Goal: Task Accomplishment & Management: Manage account settings

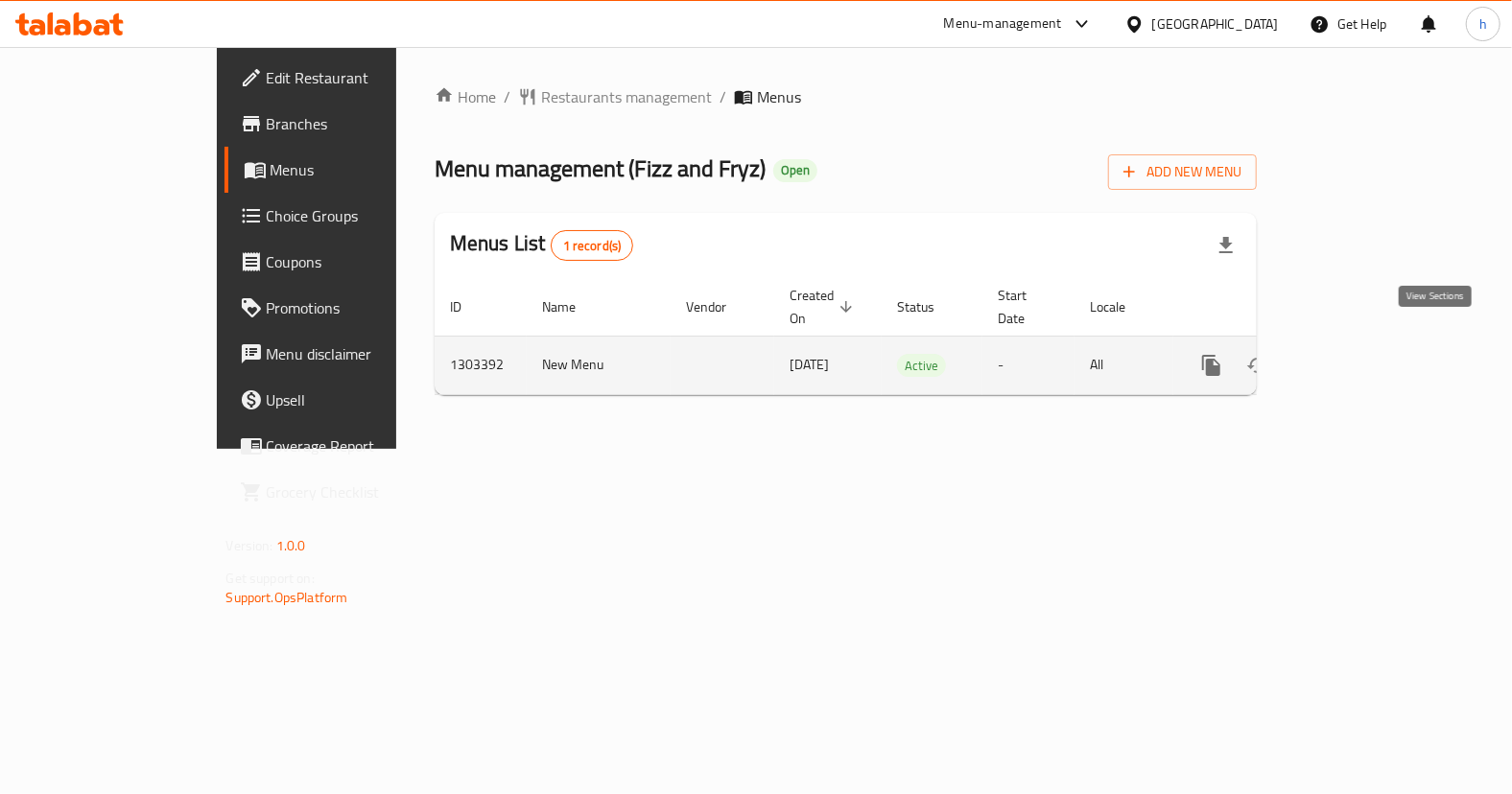
click at [1362, 354] on icon "enhanced table" at bounding box center [1350, 365] width 23 height 23
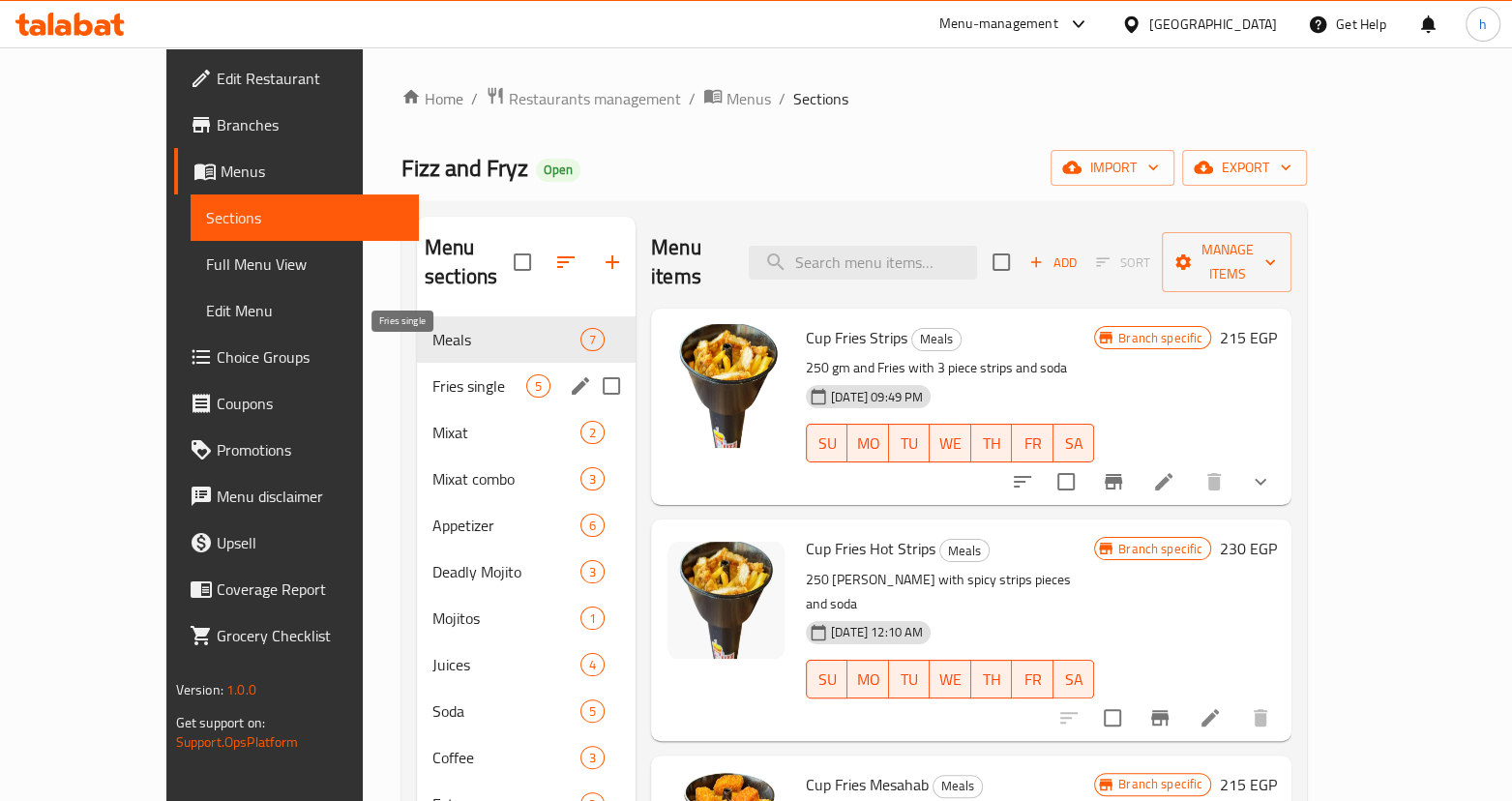
click at [432, 374] on span "Fries single" at bounding box center [479, 386] width 94 height 23
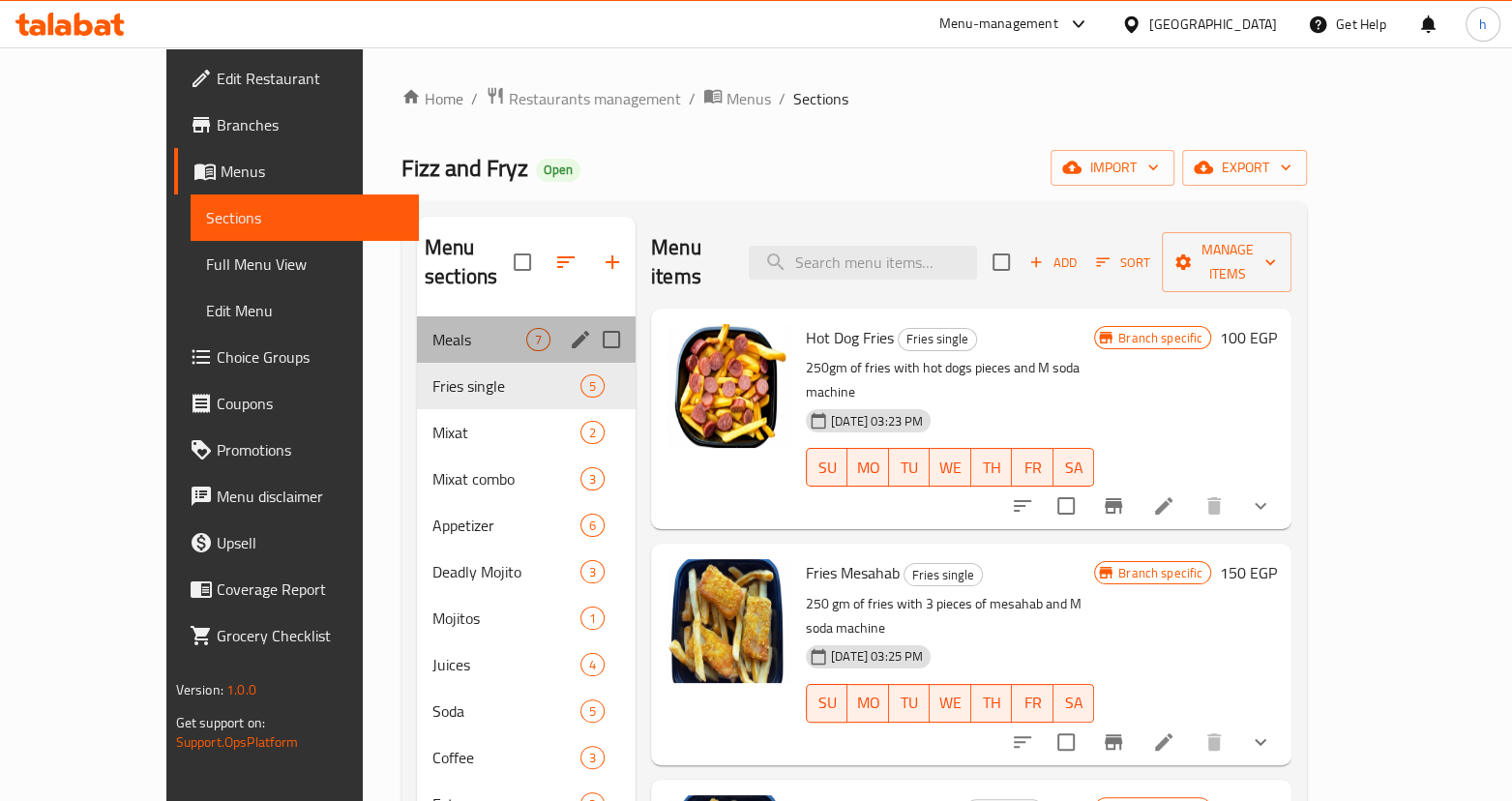
click at [417, 322] on div "Meals 7" at bounding box center [526, 340] width 219 height 47
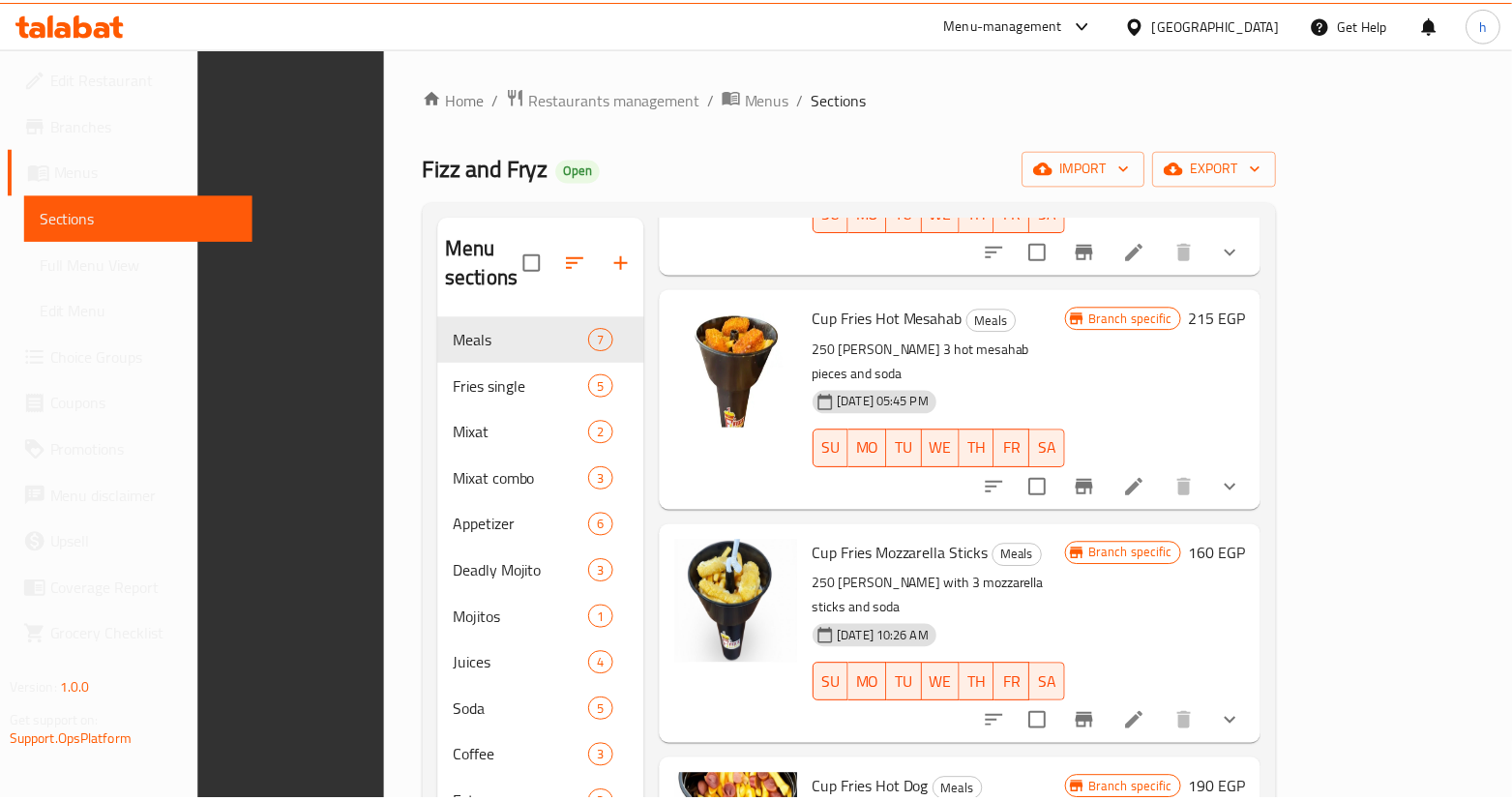
scroll to position [271, 0]
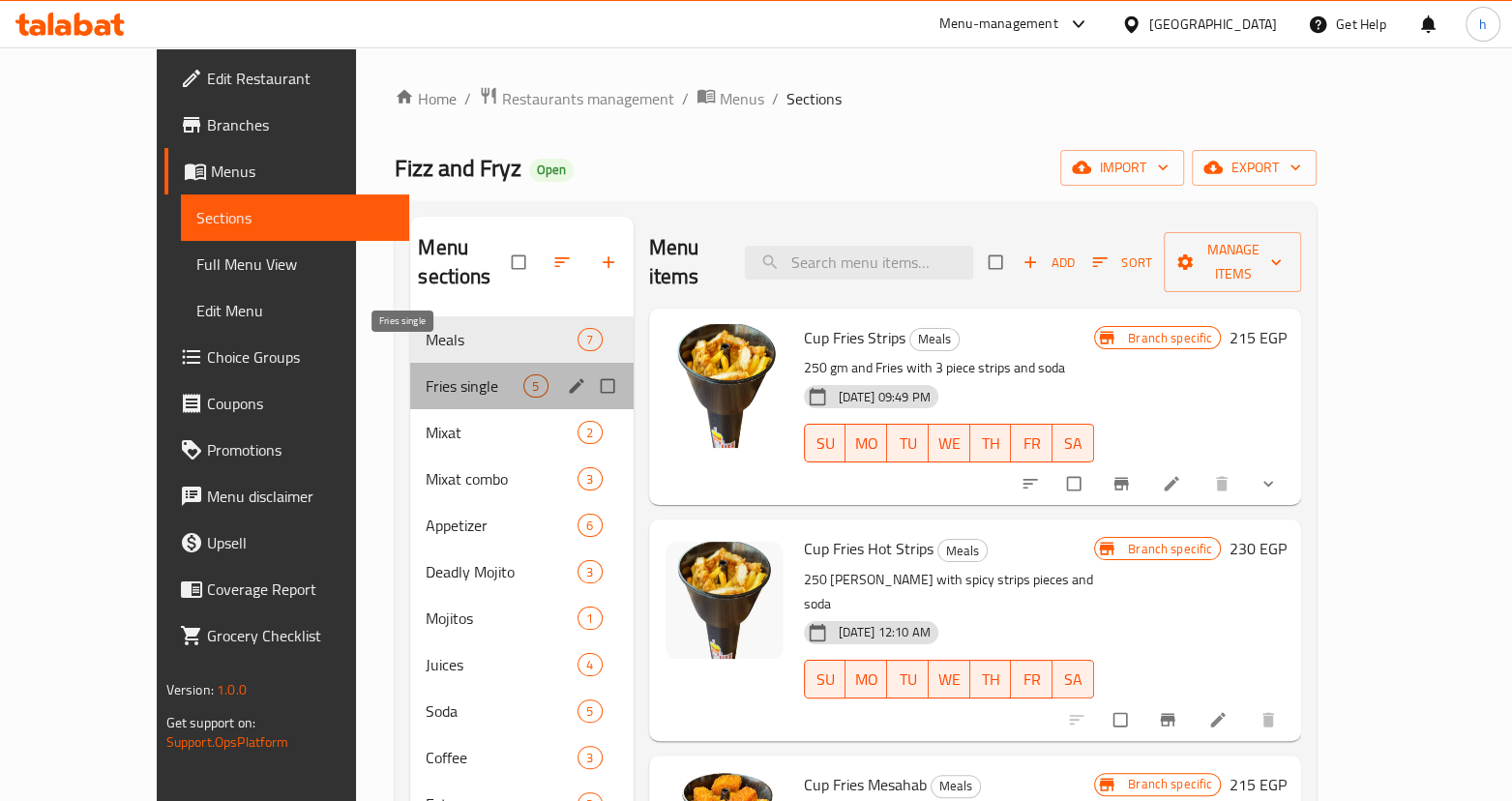
click at [426, 374] on span "Fries single" at bounding box center [474, 386] width 98 height 23
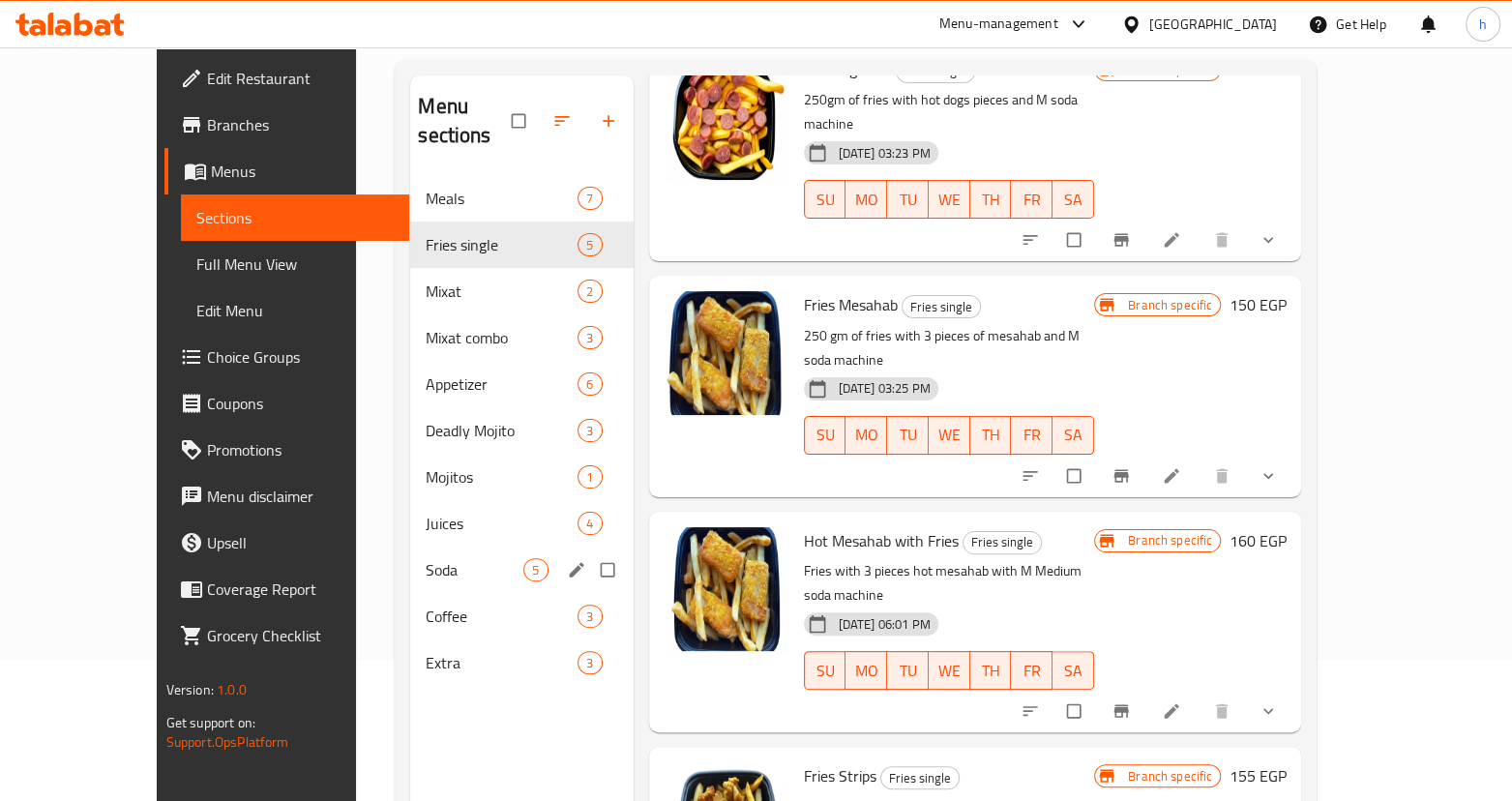
scroll to position [175, 0]
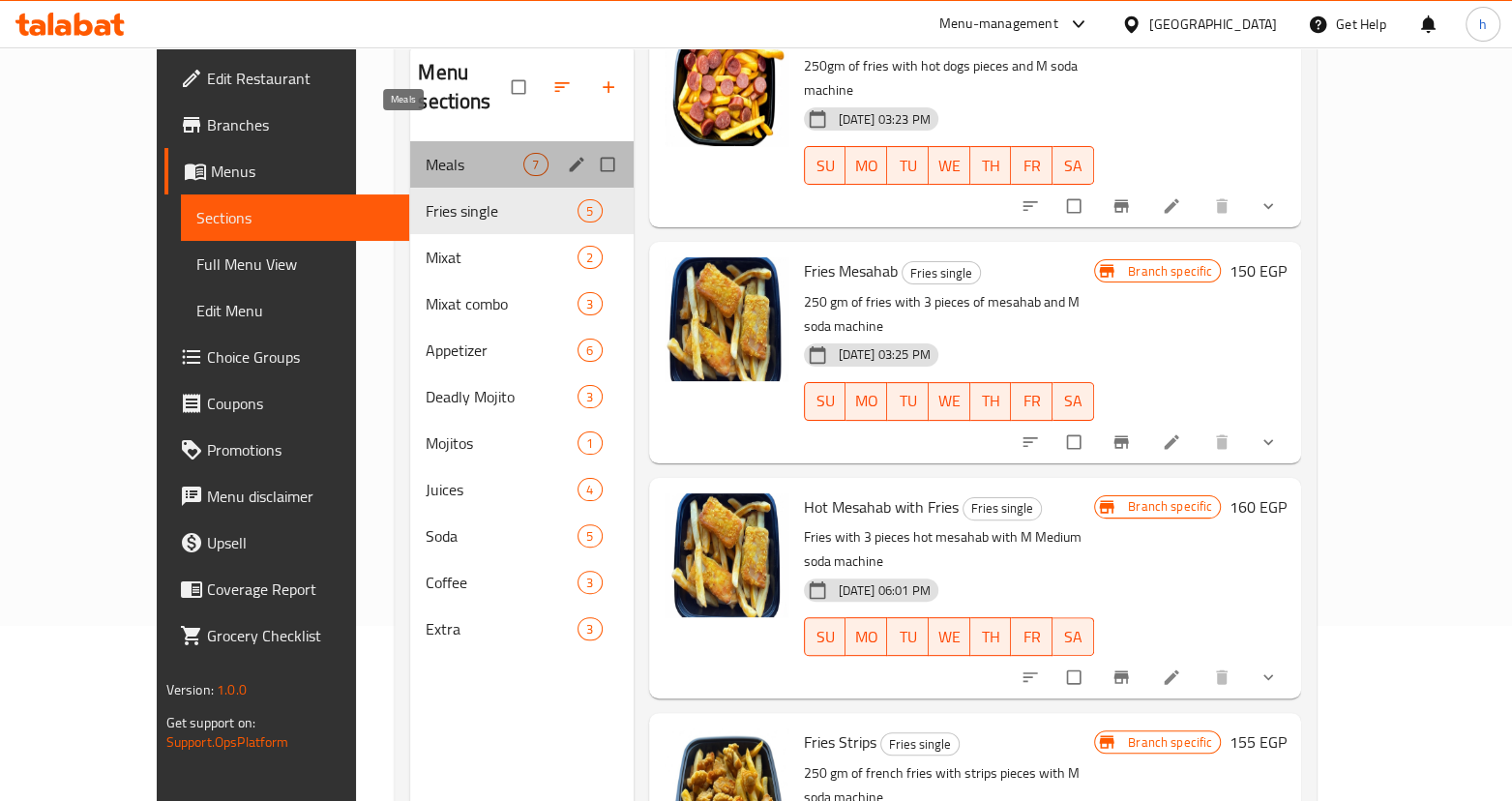
click at [426, 153] on span "Meals" at bounding box center [474, 164] width 98 height 23
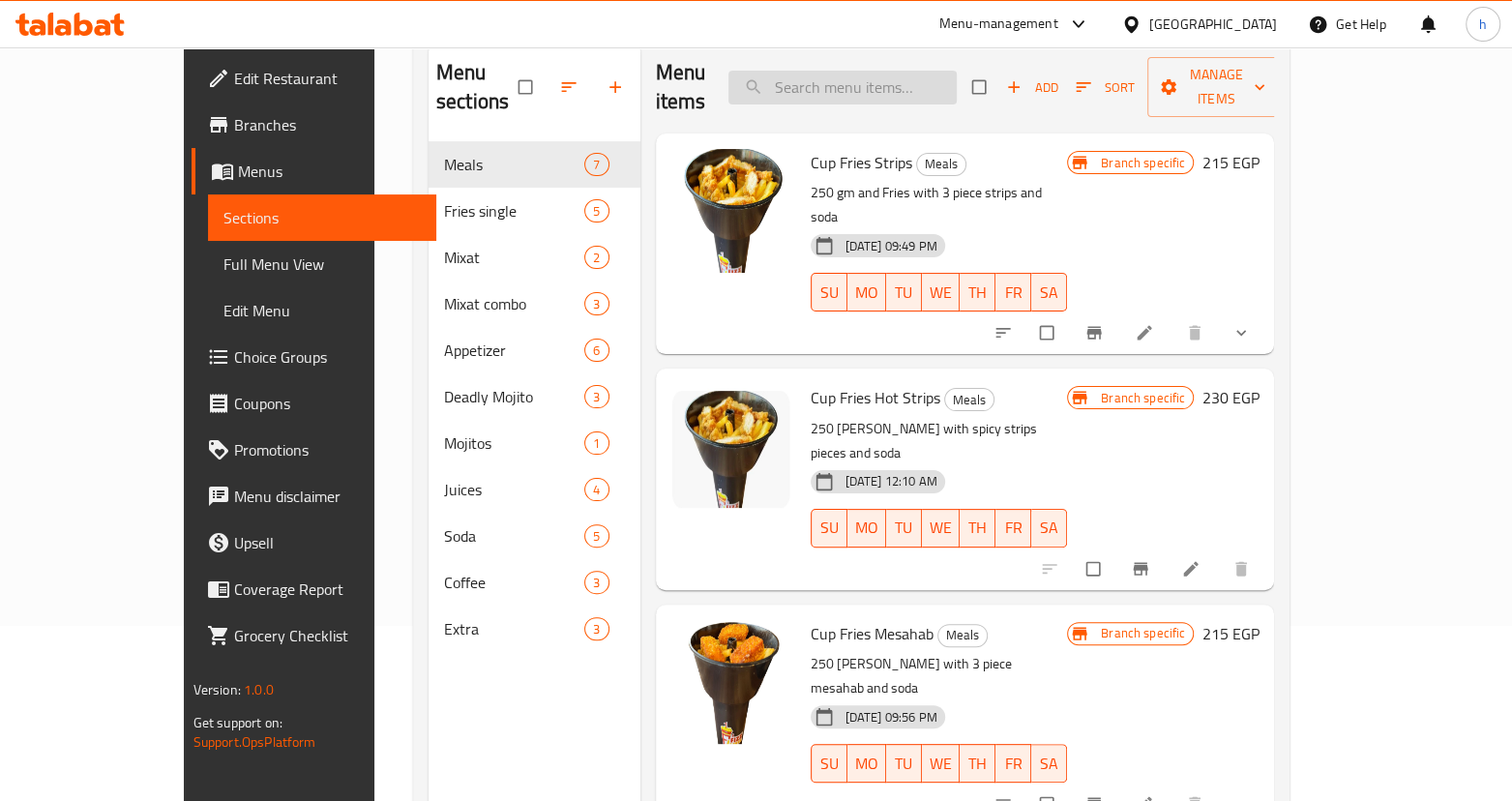
click at [863, 75] on input "search" at bounding box center [842, 87] width 228 height 34
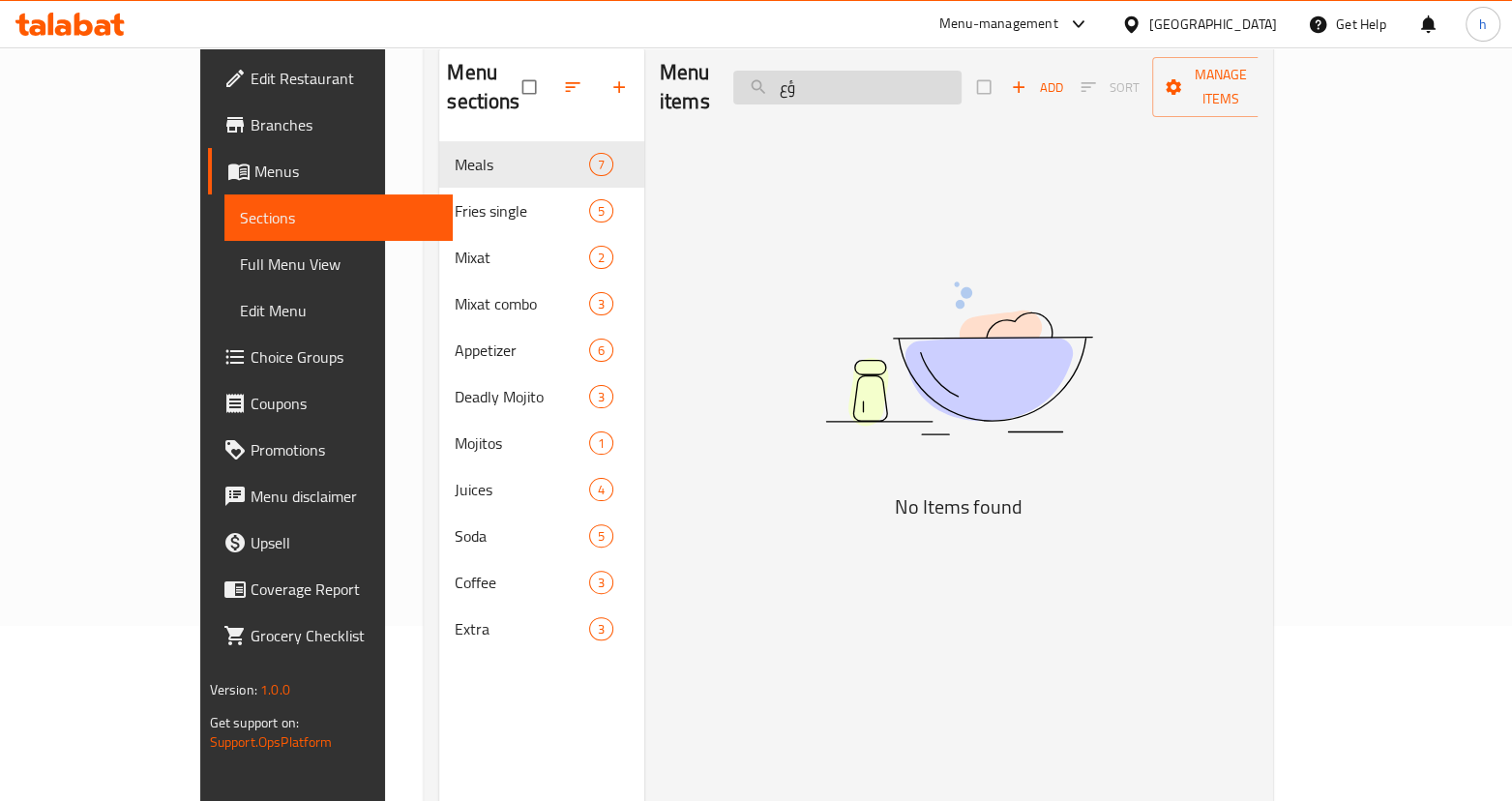
type input "ؤ"
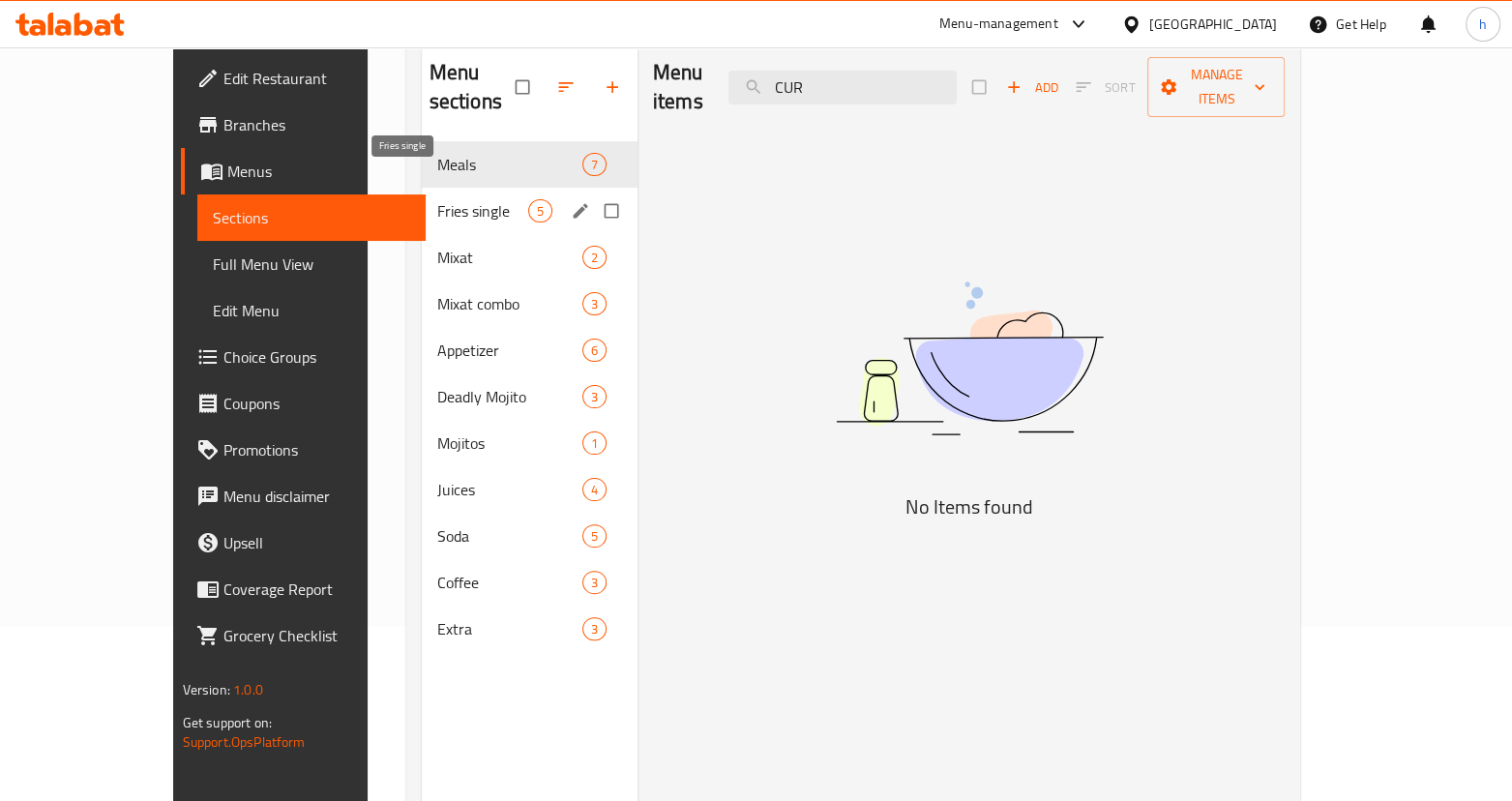
click at [437, 199] on span "Fries single" at bounding box center [483, 211] width 91 height 23
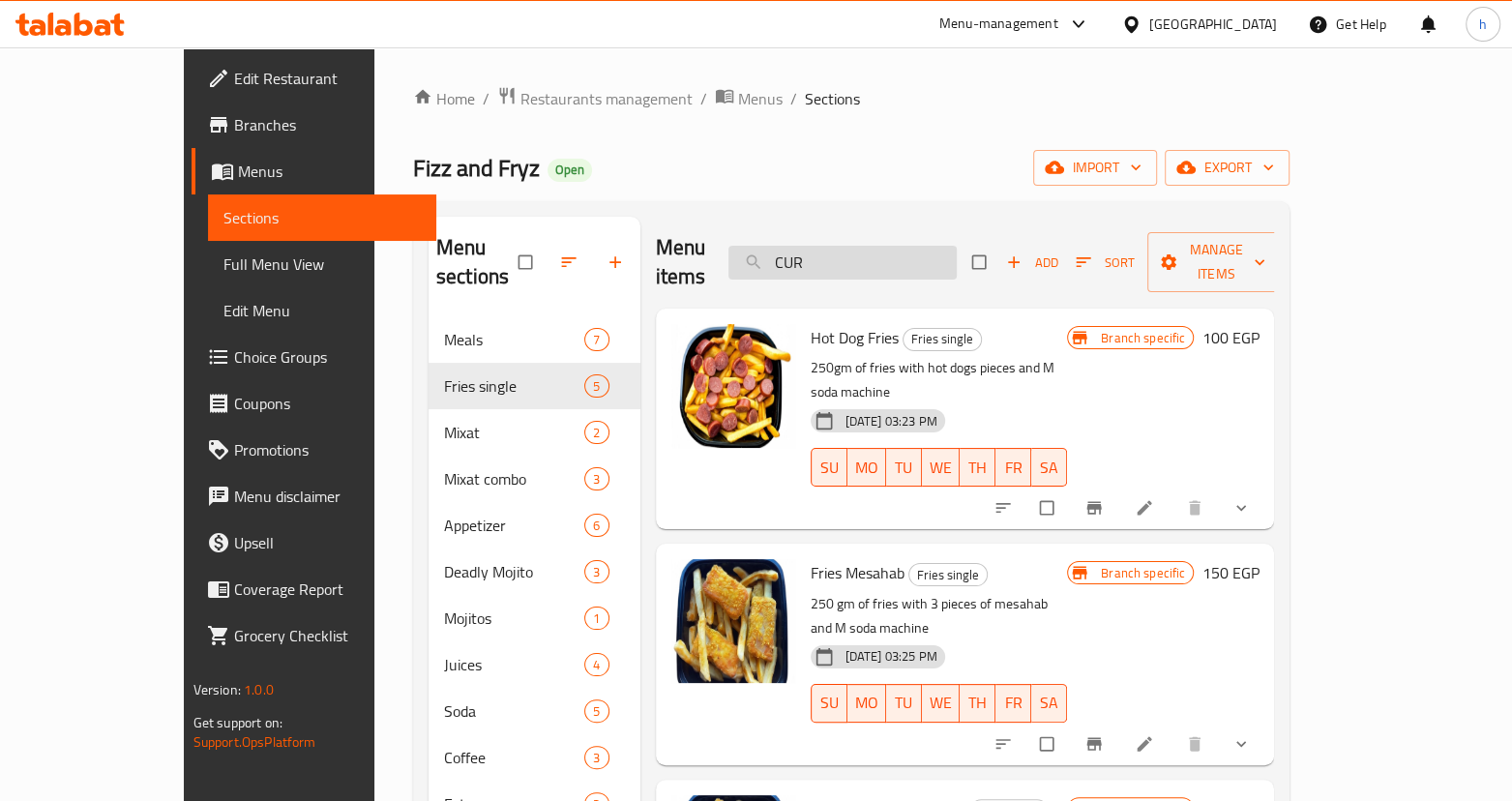
click at [905, 246] on input "CUR" at bounding box center [842, 262] width 228 height 34
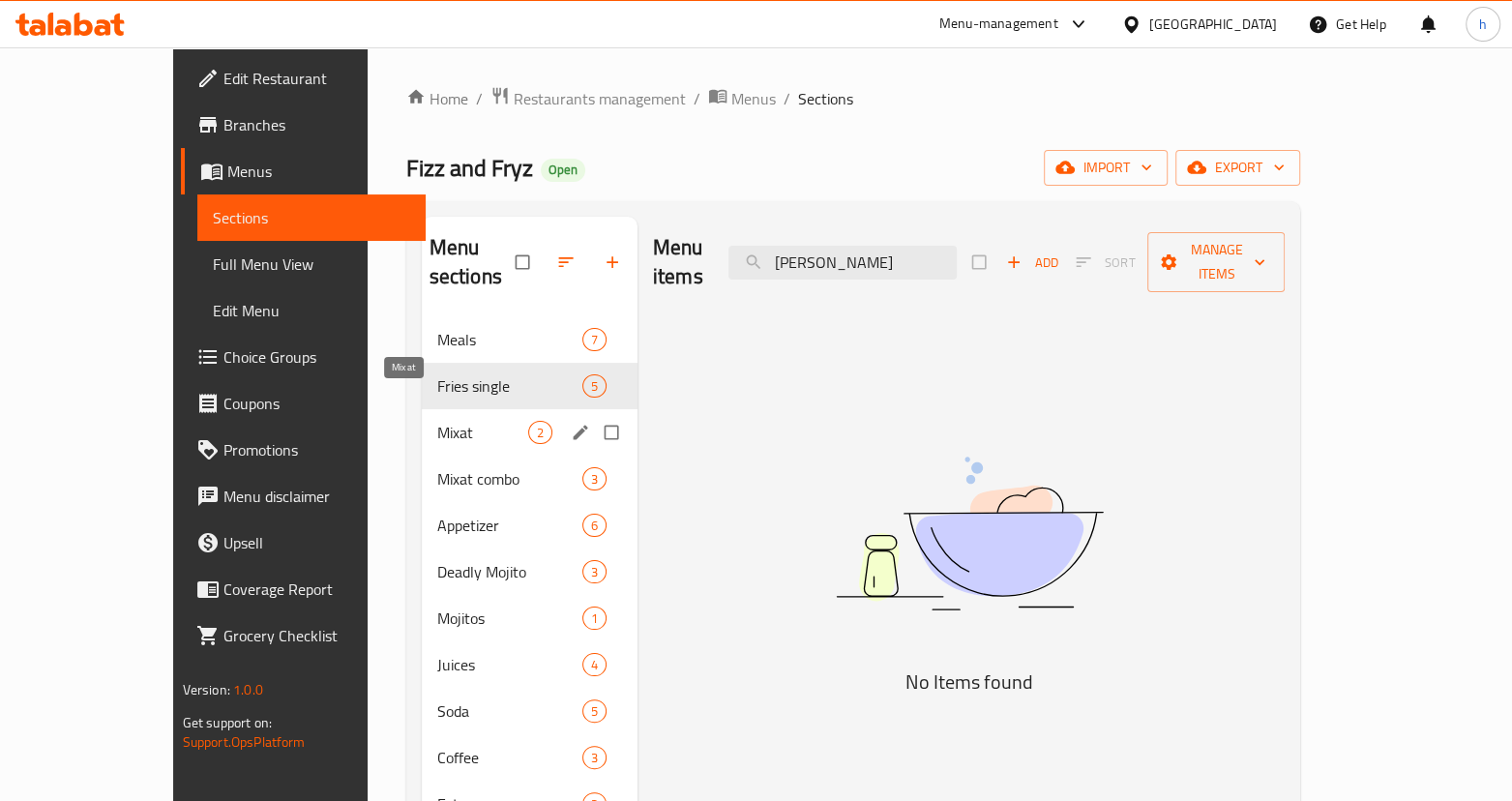
click at [437, 421] on span "Mixat" at bounding box center [483, 433] width 91 height 23
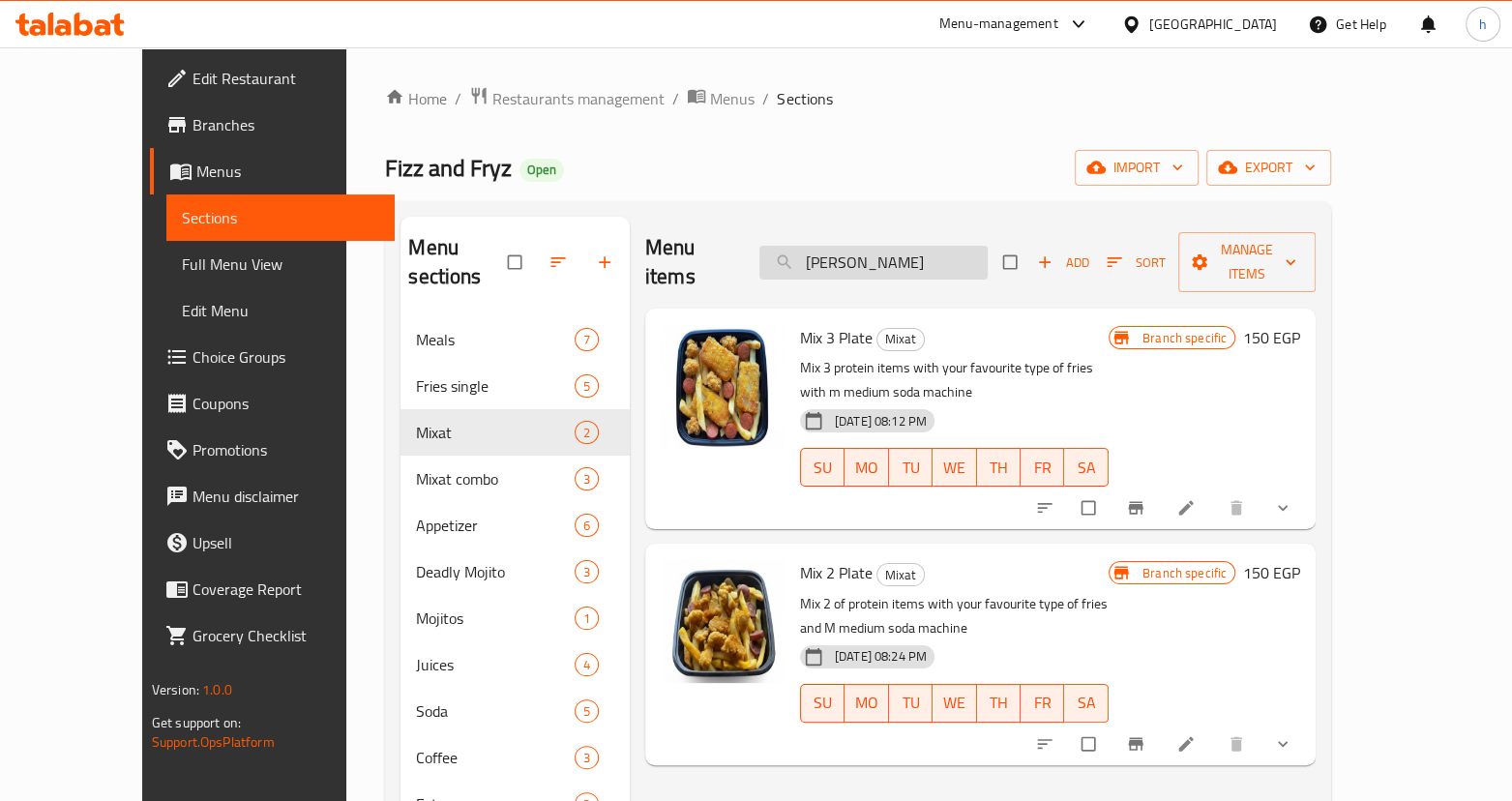
click at [922, 246] on input "[PERSON_NAME]" at bounding box center [873, 262] width 228 height 34
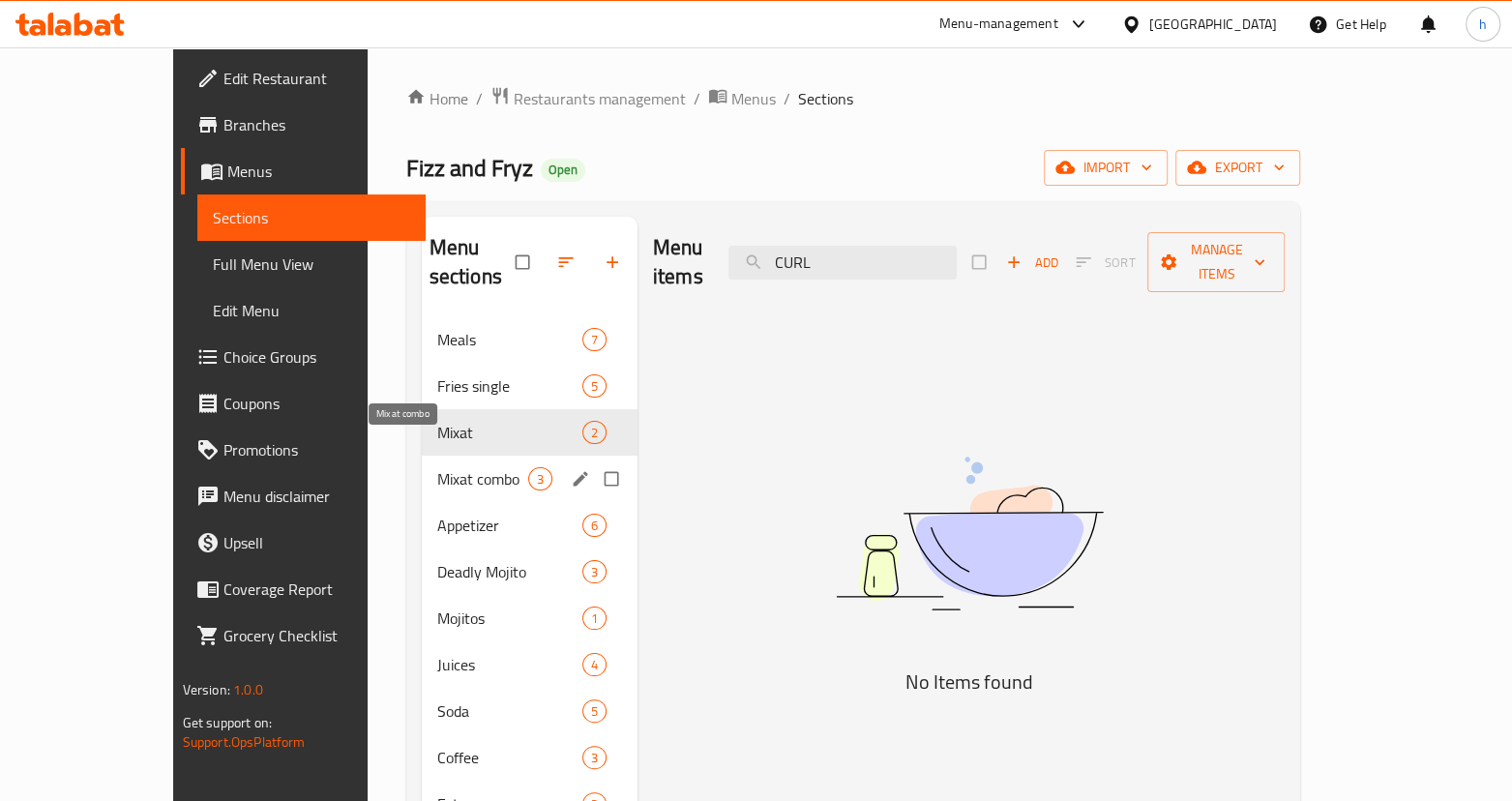
click at [437, 468] on span "Mixat combo" at bounding box center [483, 479] width 91 height 23
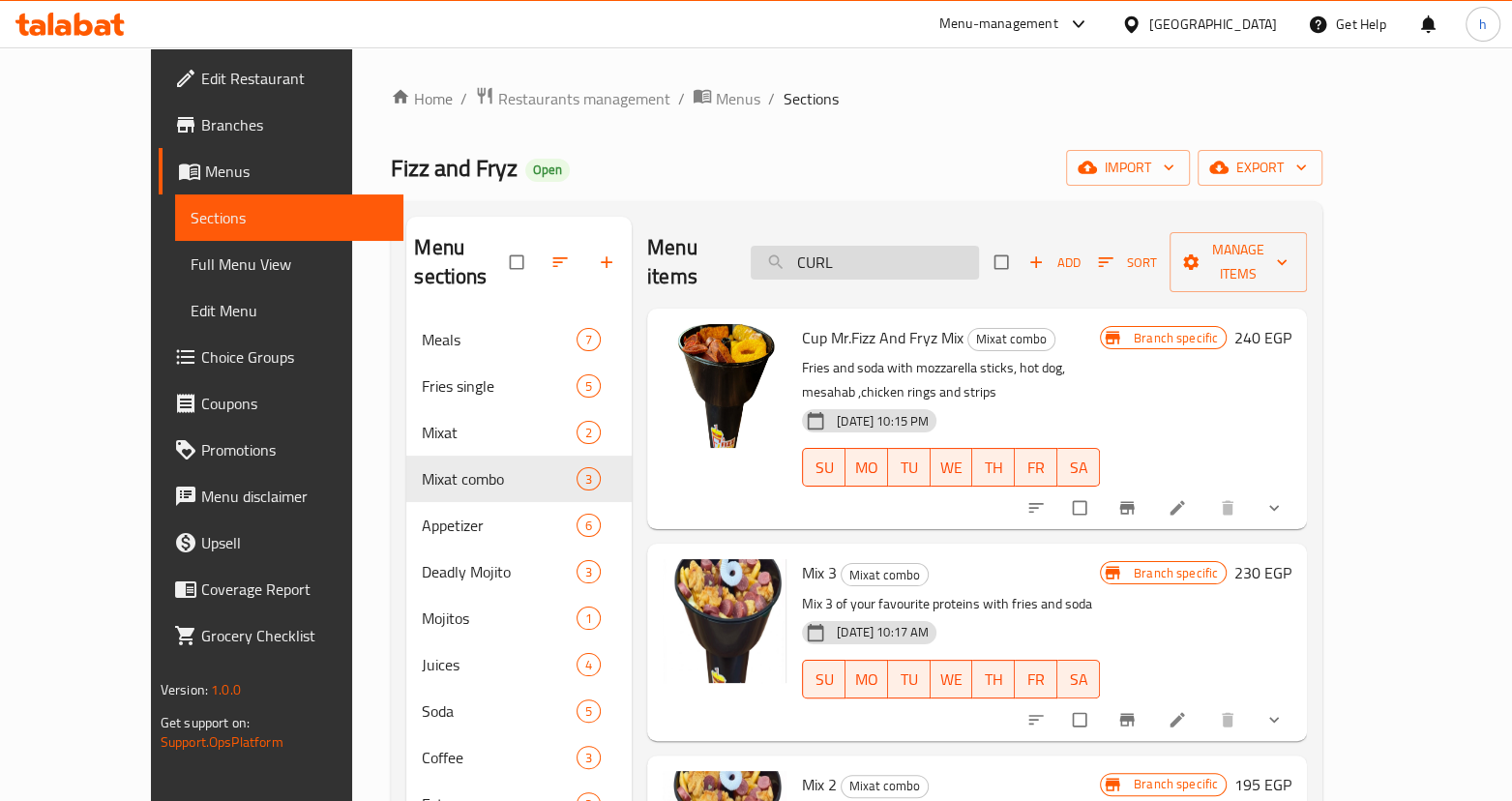
click at [915, 256] on input "CURL" at bounding box center [864, 262] width 228 height 34
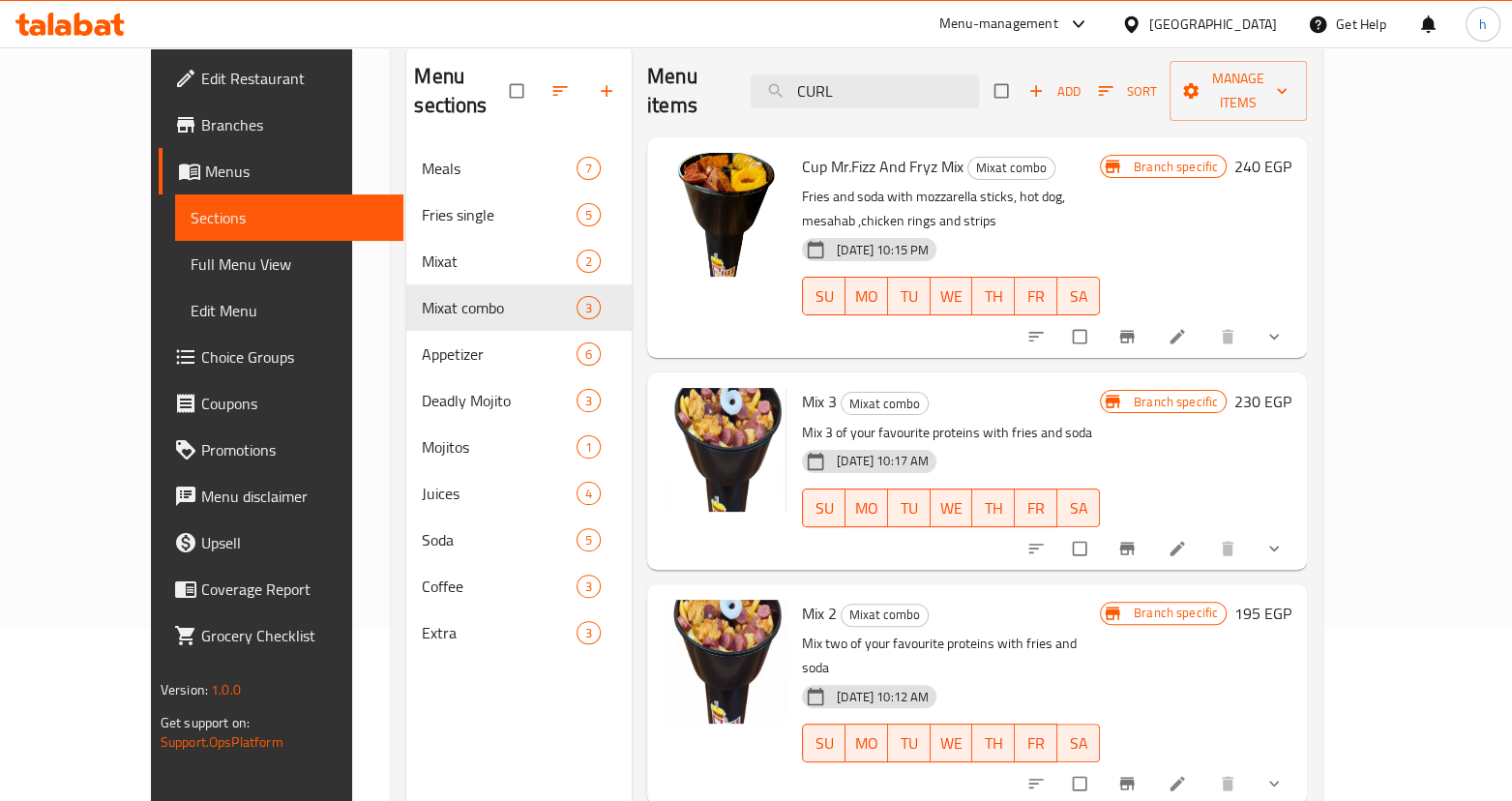
scroll to position [175, 0]
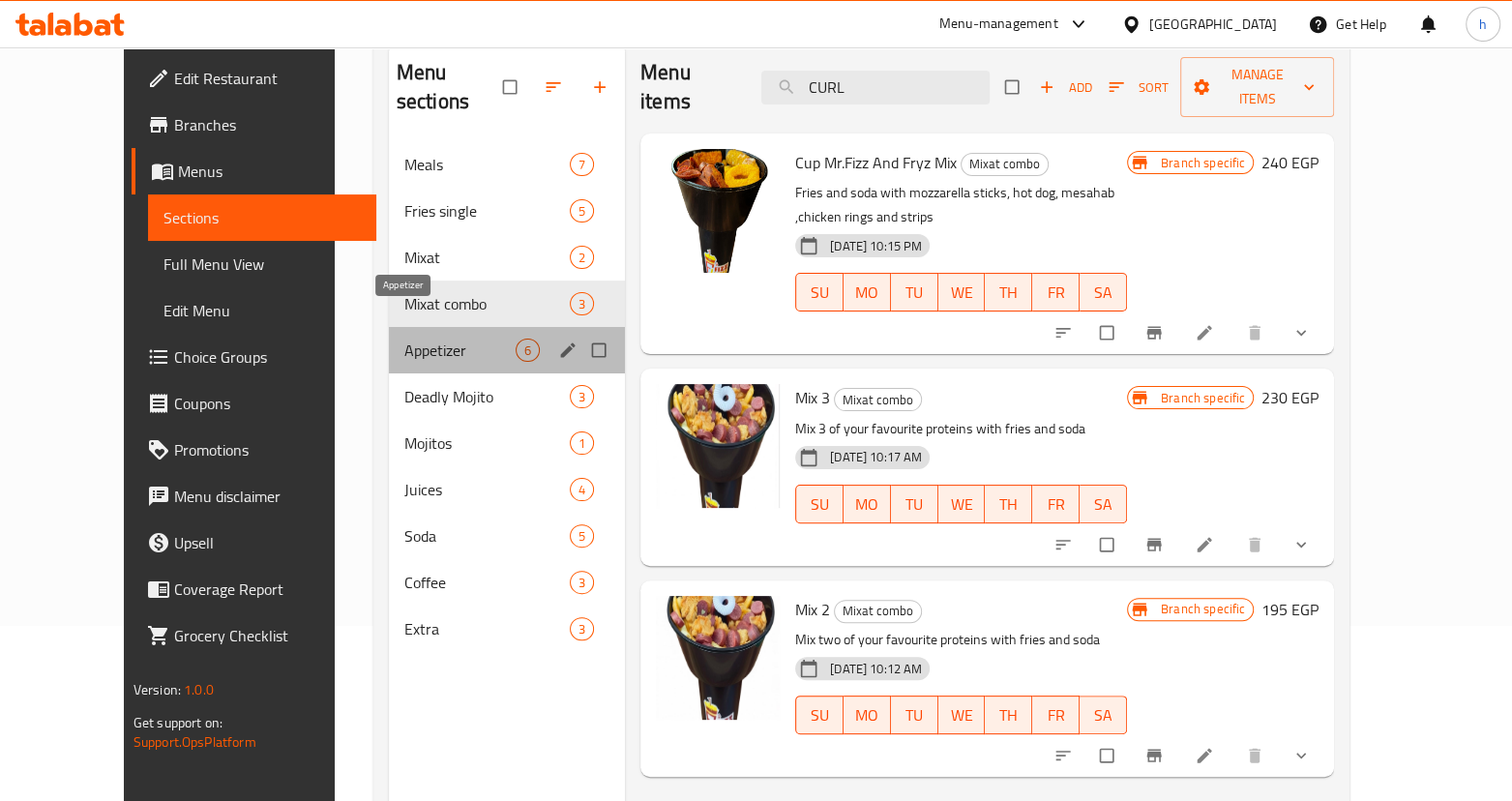
click at [427, 338] on span "Appetizer" at bounding box center [460, 350] width 111 height 23
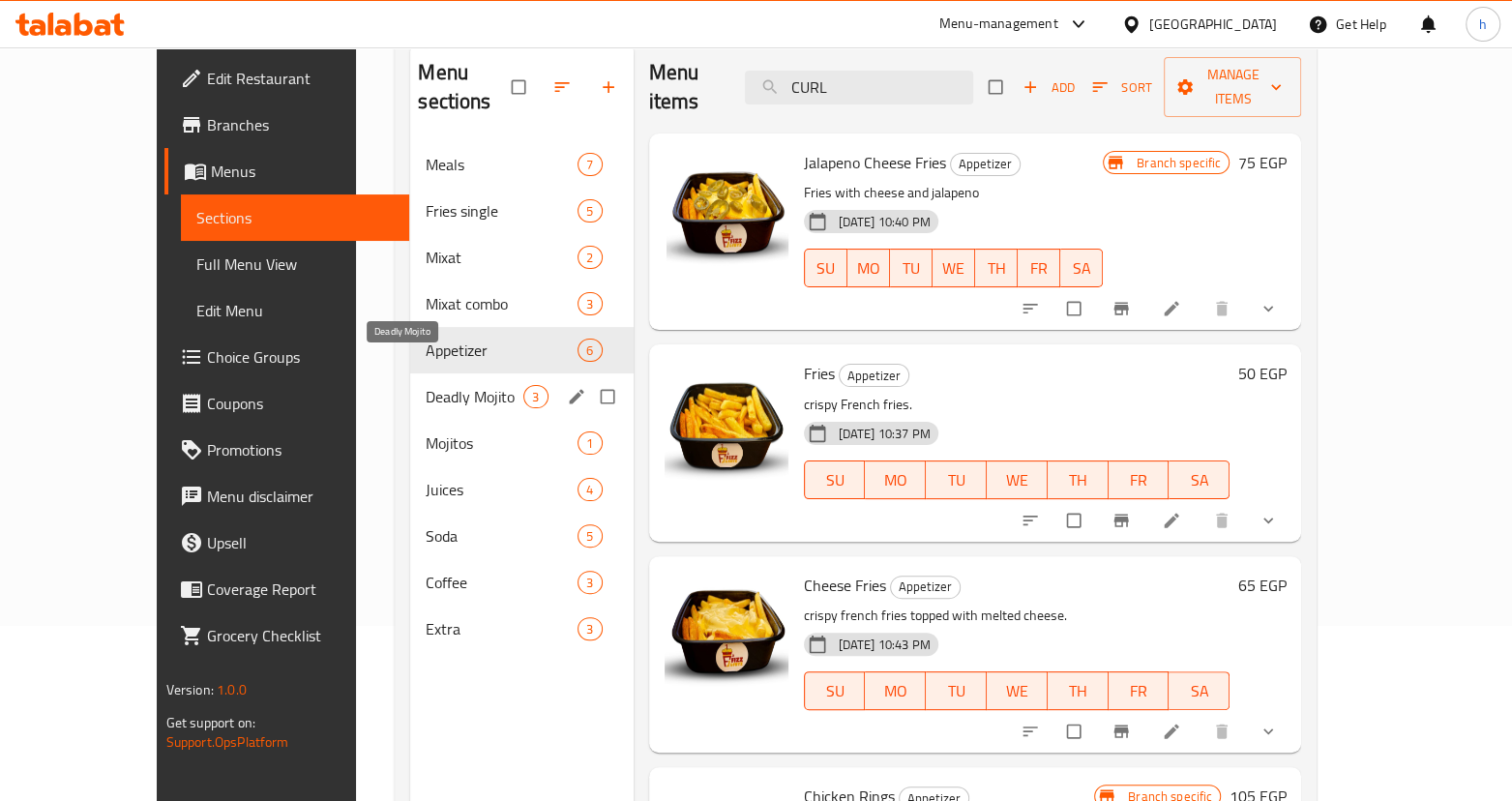
click at [426, 385] on span "Deadly Mojito" at bounding box center [474, 397] width 98 height 23
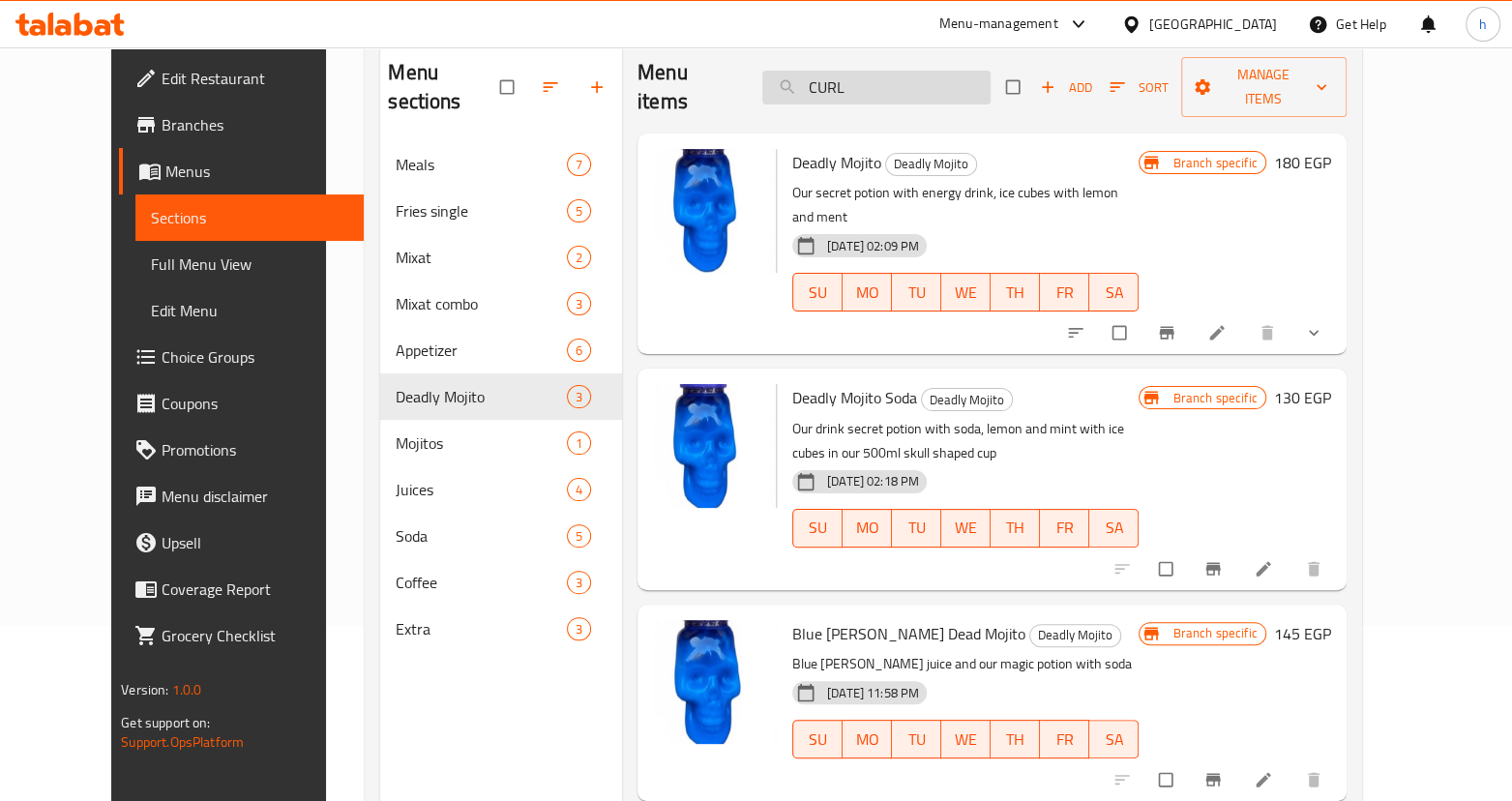
click at [906, 73] on input "CURL" at bounding box center [876, 87] width 228 height 34
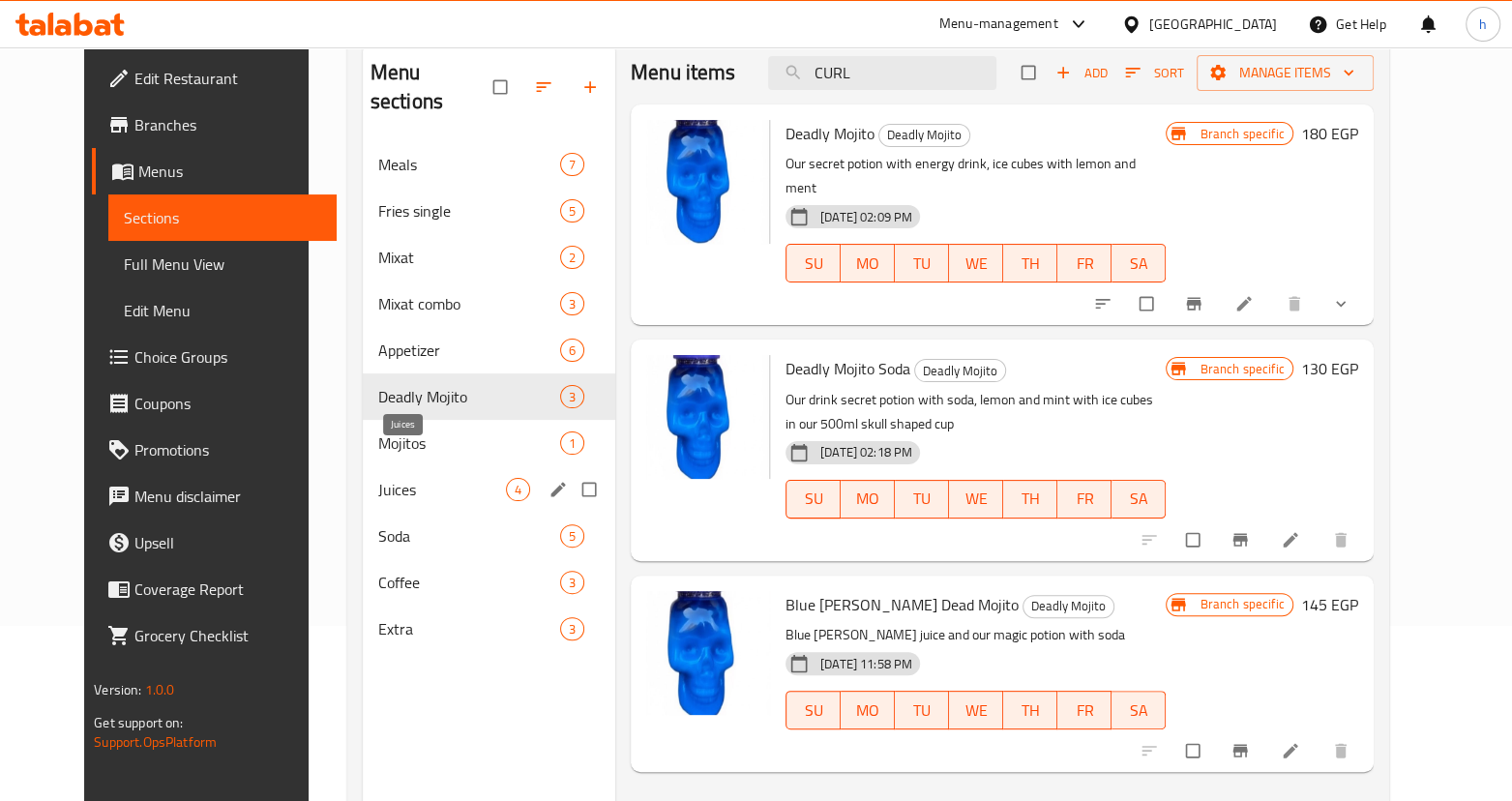
click at [403, 478] on span "Juices" at bounding box center [441, 490] width 127 height 23
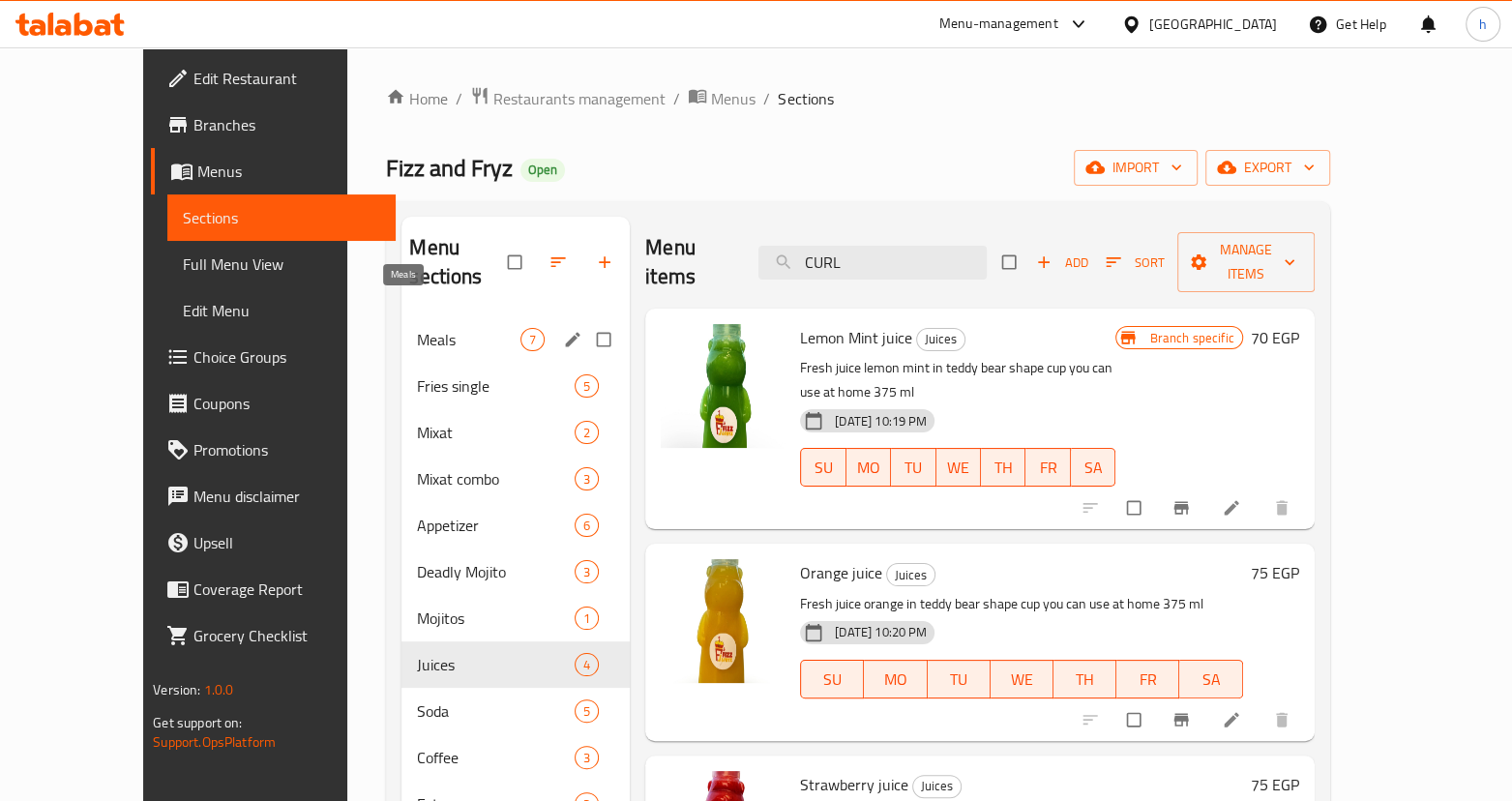
click at [417, 328] on span "Meals" at bounding box center [468, 339] width 104 height 23
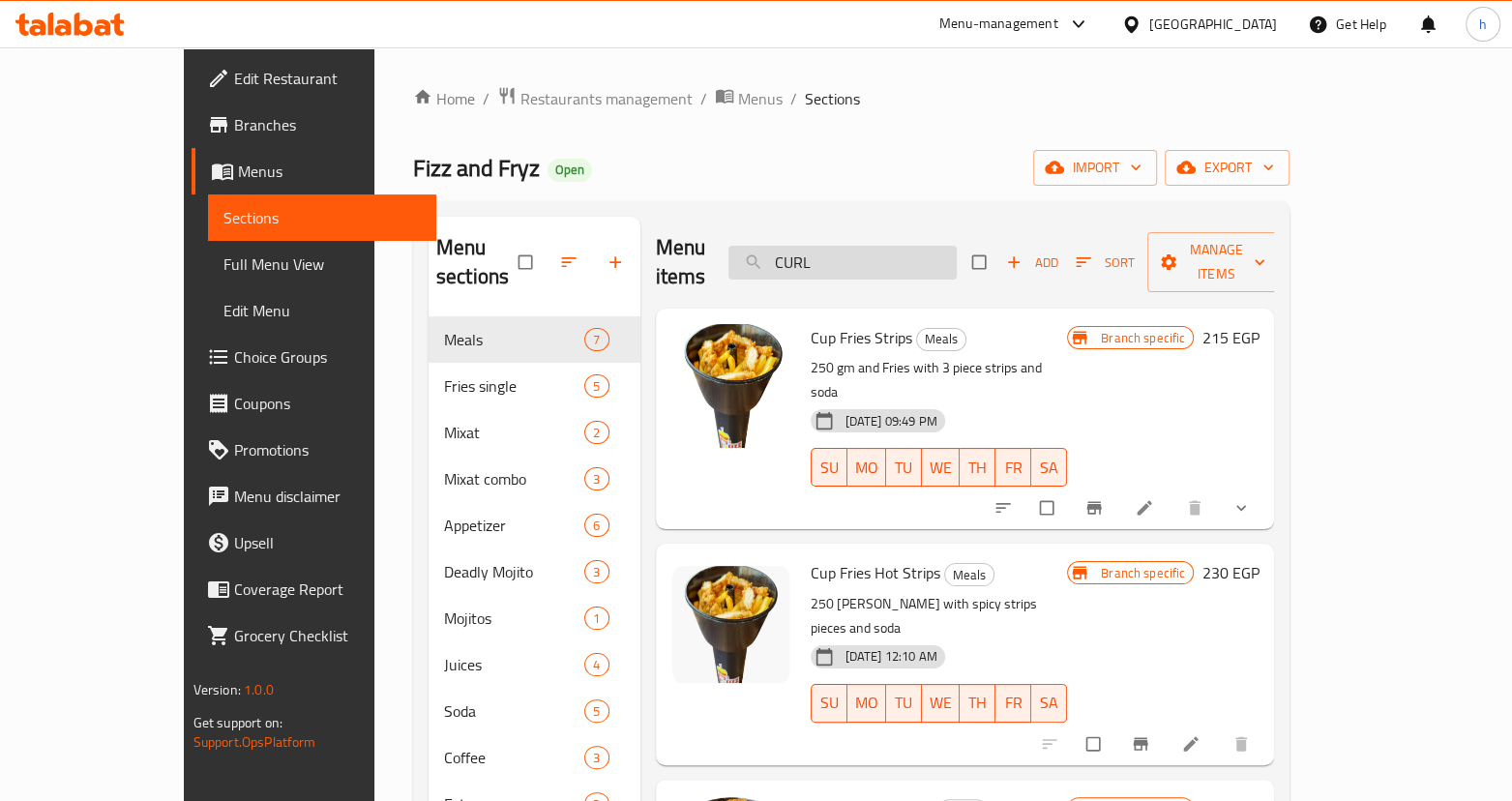
click at [948, 246] on input "CURL" at bounding box center [842, 262] width 228 height 34
click at [913, 254] on input "CURL" at bounding box center [842, 262] width 228 height 34
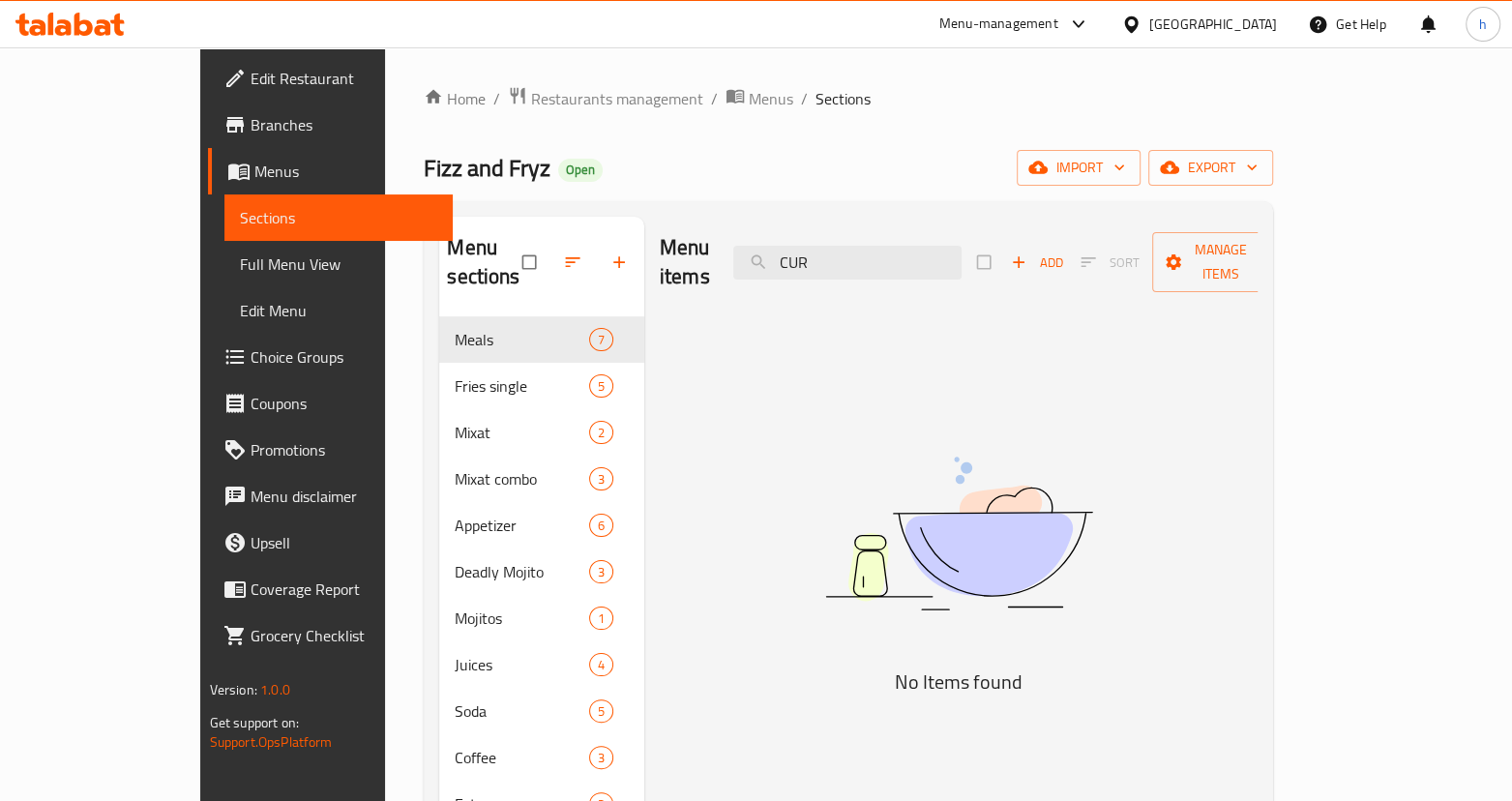
type input "CUR"
click at [255, 164] on span "Menus" at bounding box center [346, 171] width 183 height 23
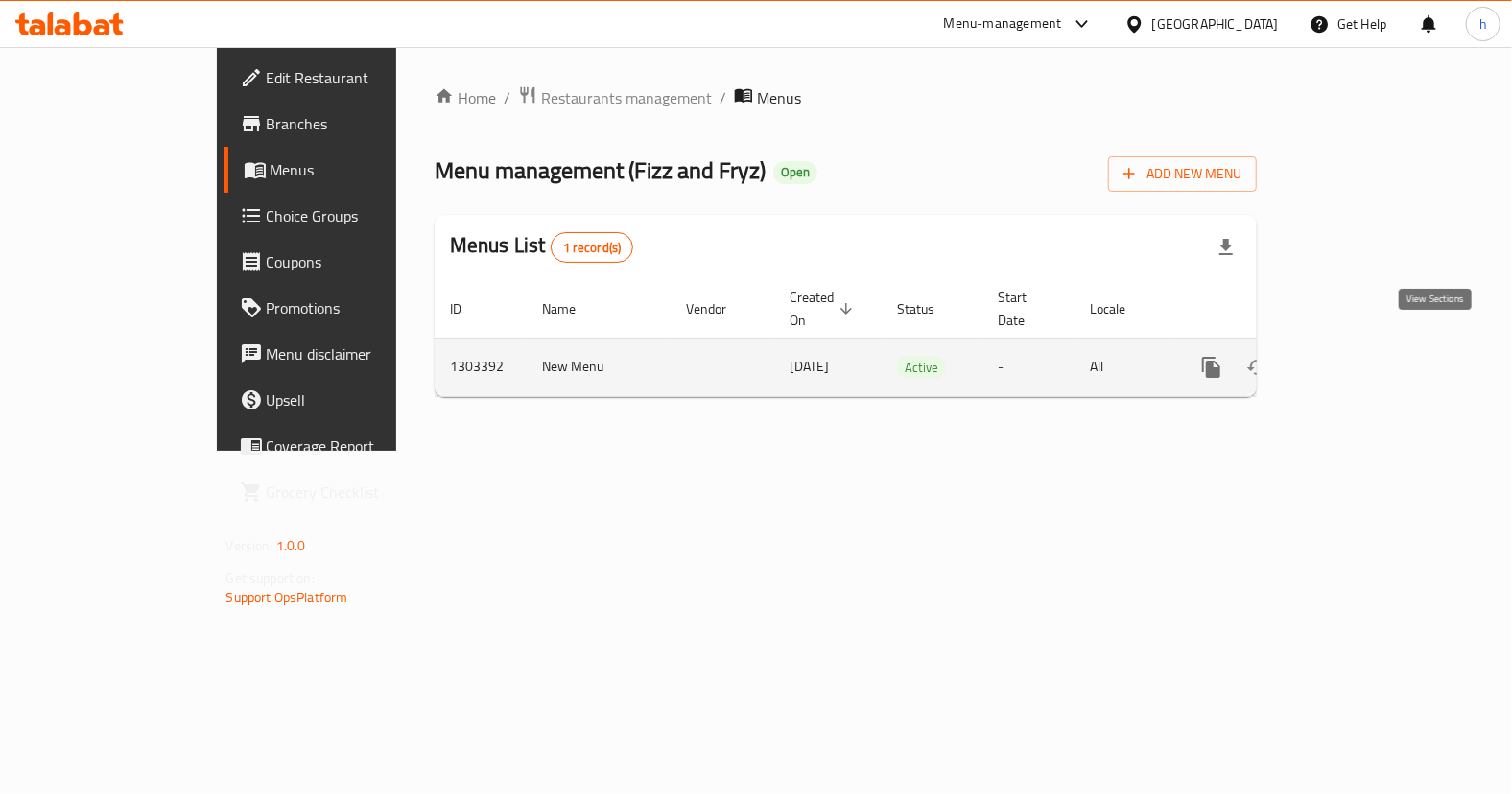
click at [1359, 358] on icon "enhanced table" at bounding box center [1350, 367] width 17 height 17
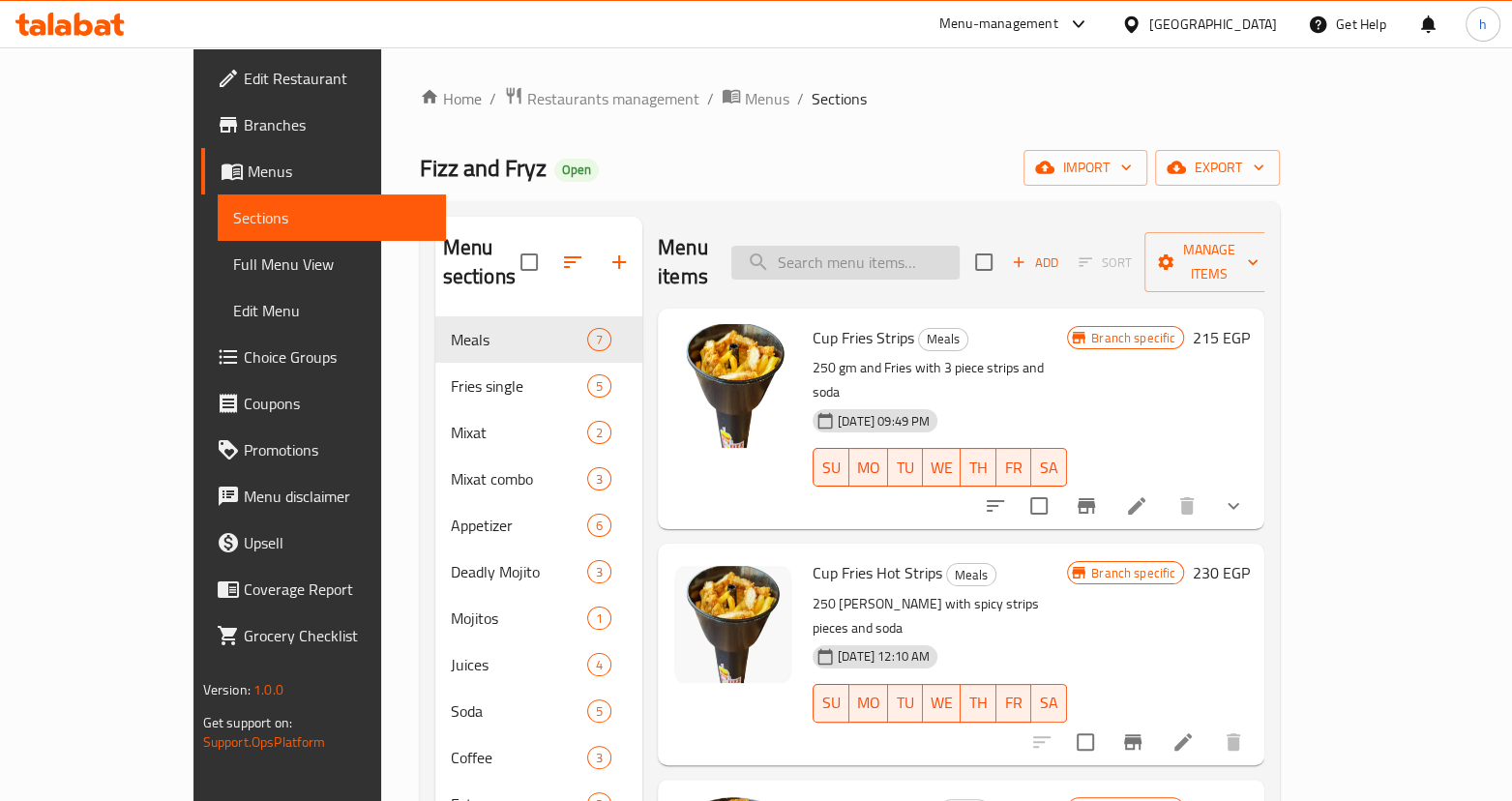
click at [960, 252] on input "search" at bounding box center [845, 262] width 228 height 34
click at [201, 340] on link "Choice Groups" at bounding box center [324, 357] width 245 height 47
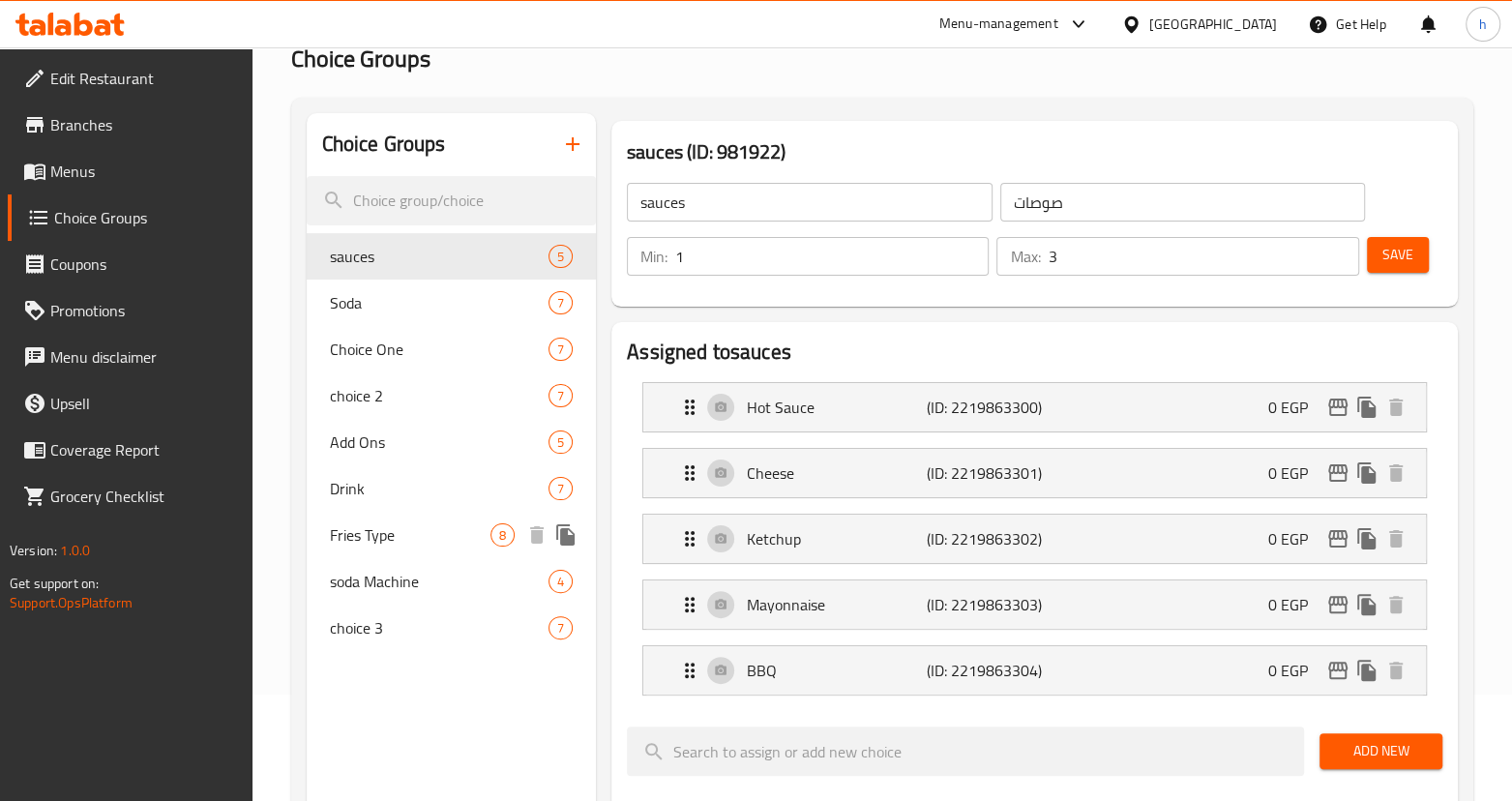
scroll to position [87, 0]
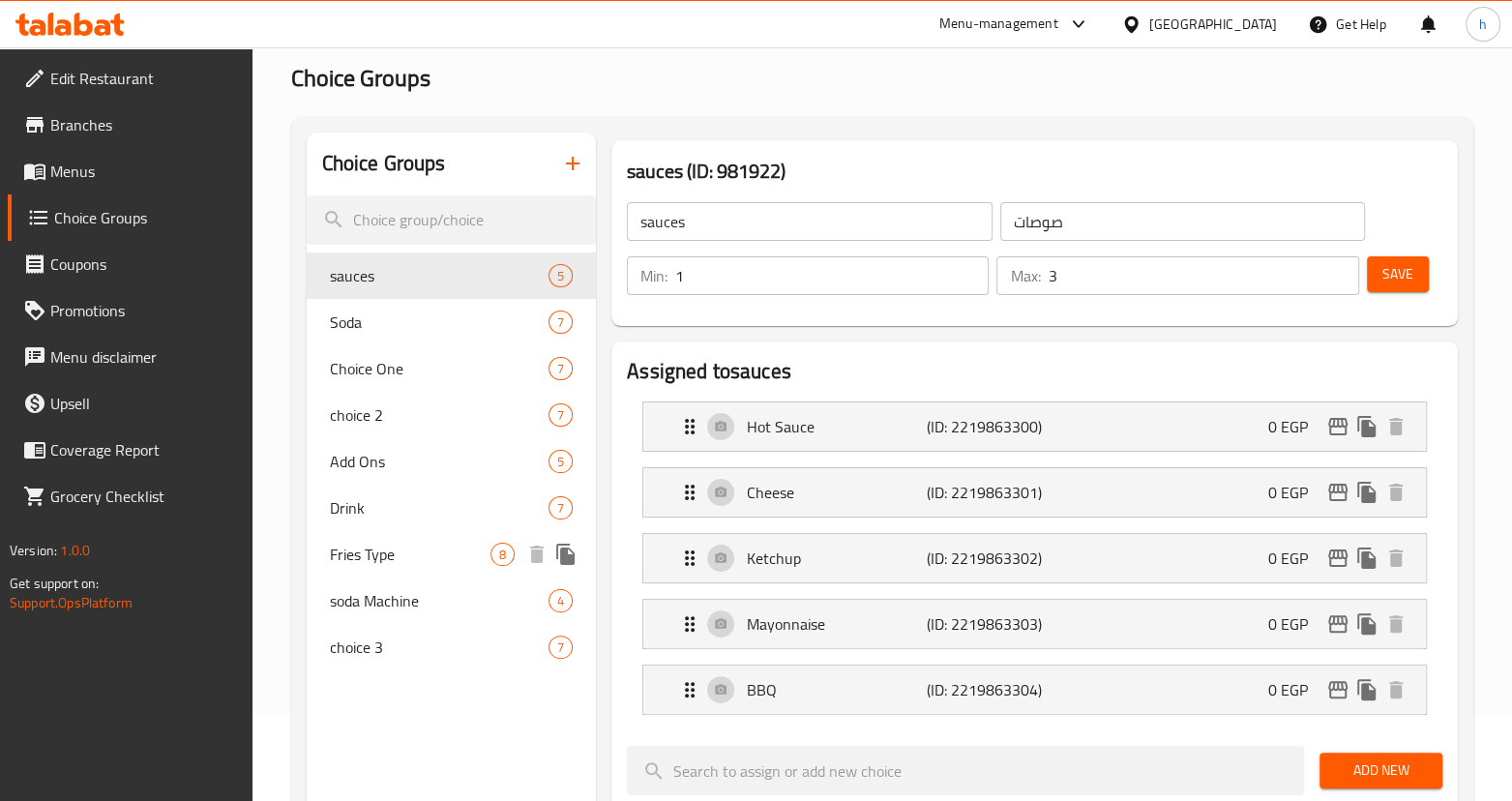
click at [405, 564] on span "Fries Type" at bounding box center [409, 554] width 160 height 23
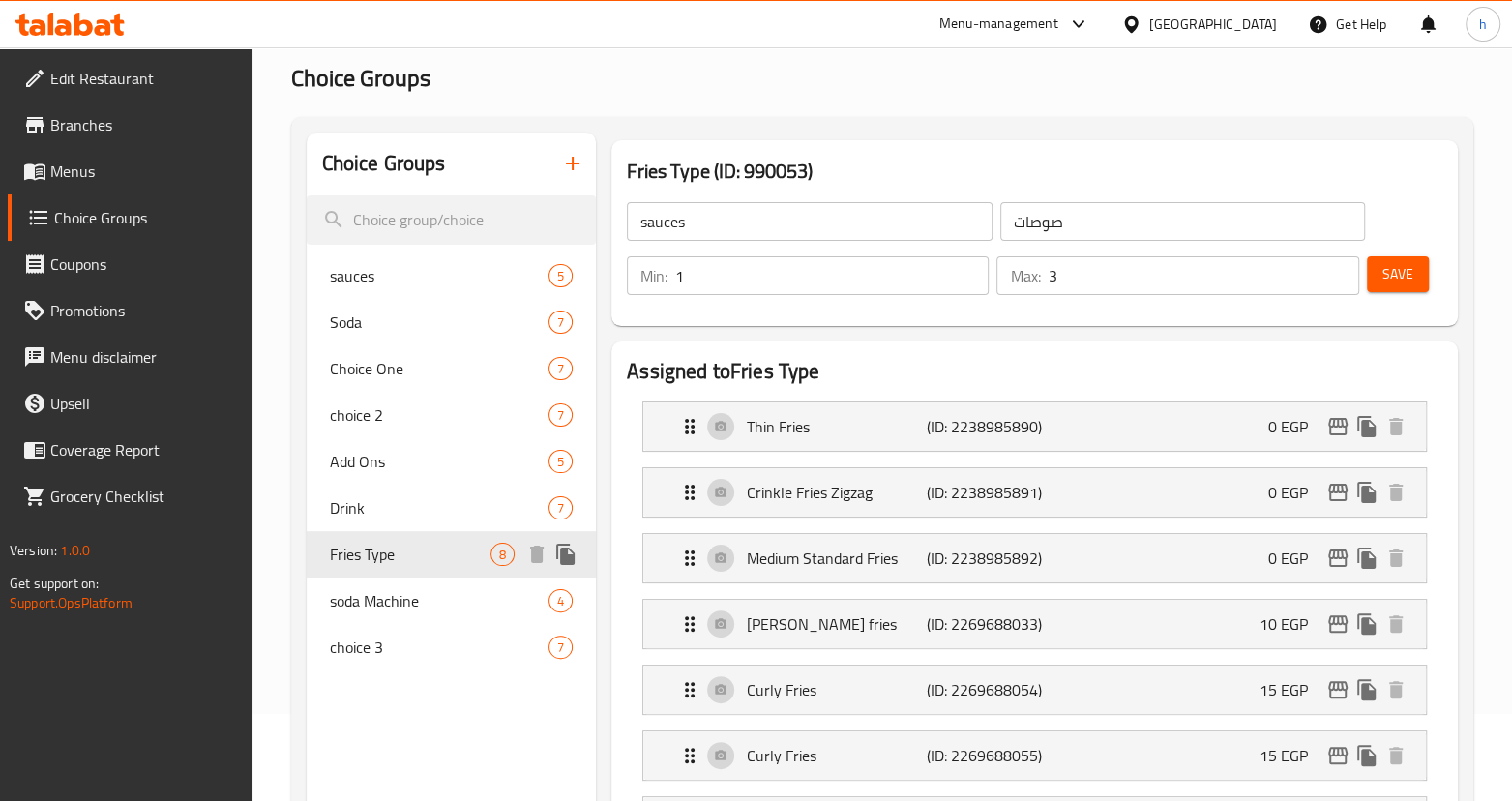
type input "Fries Type"
type input "نوع البطاطس مقلية"
type input "1"
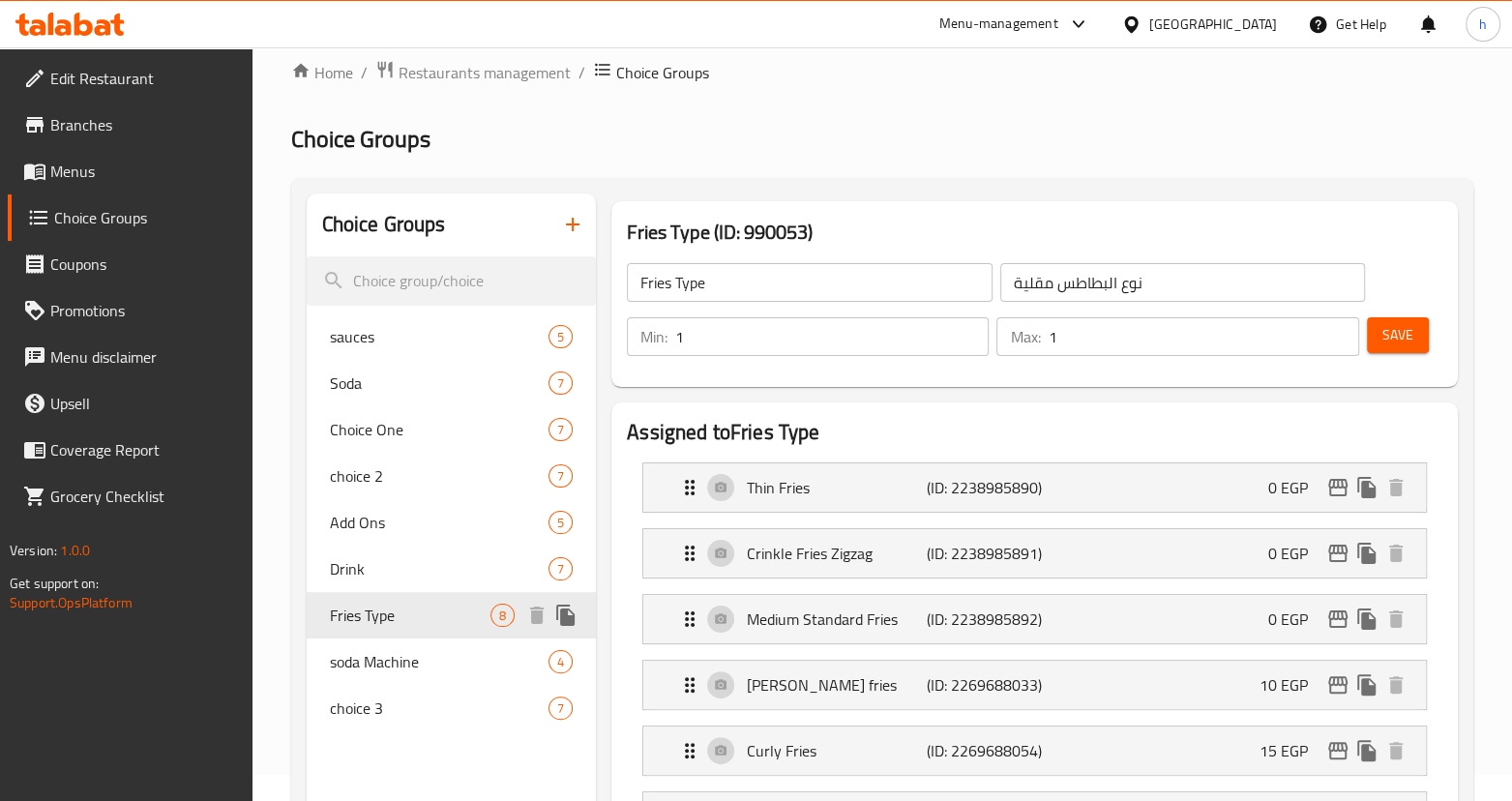
scroll to position [0, 0]
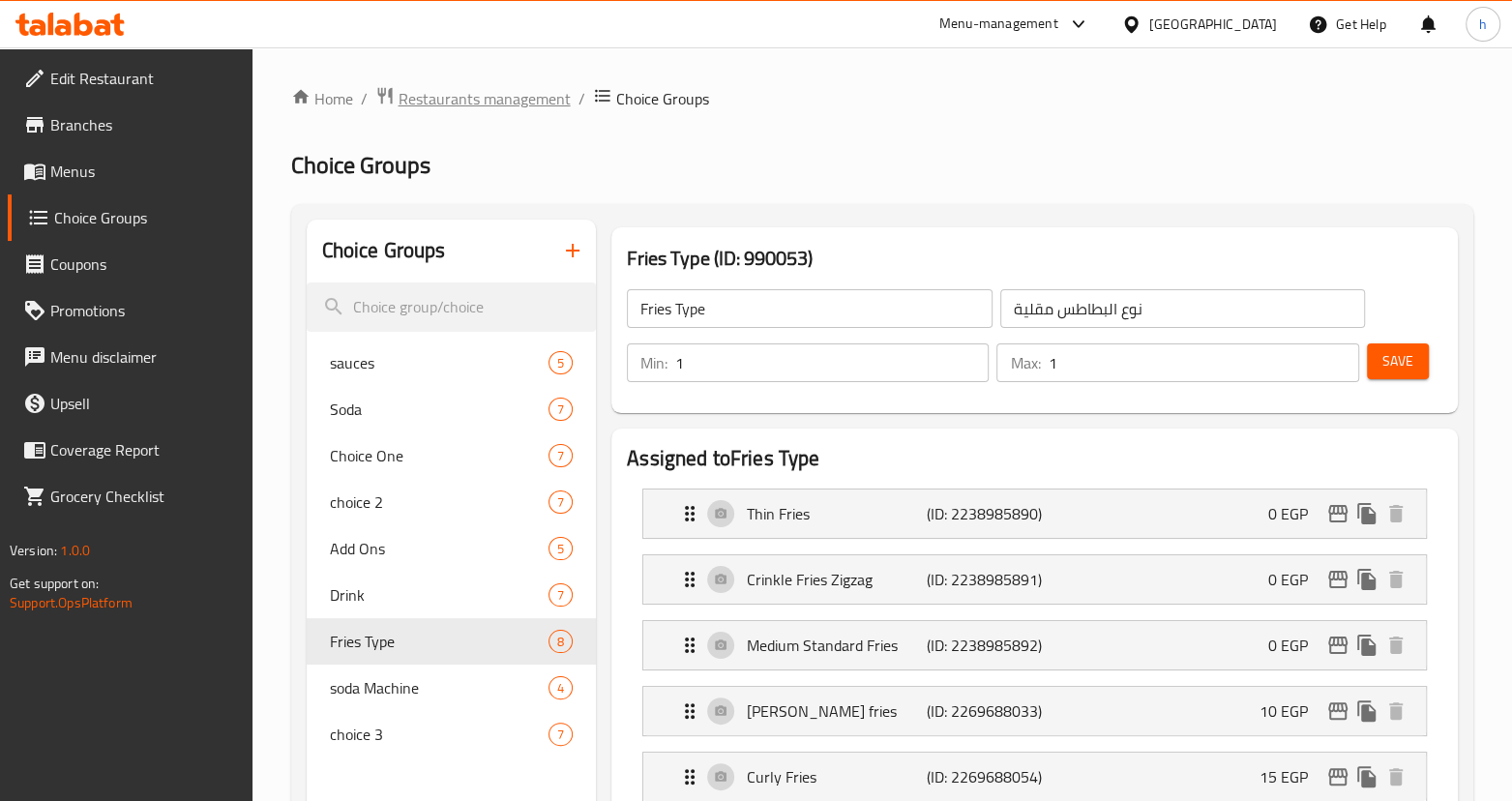
click at [454, 106] on span "Restaurants management" at bounding box center [484, 99] width 172 height 23
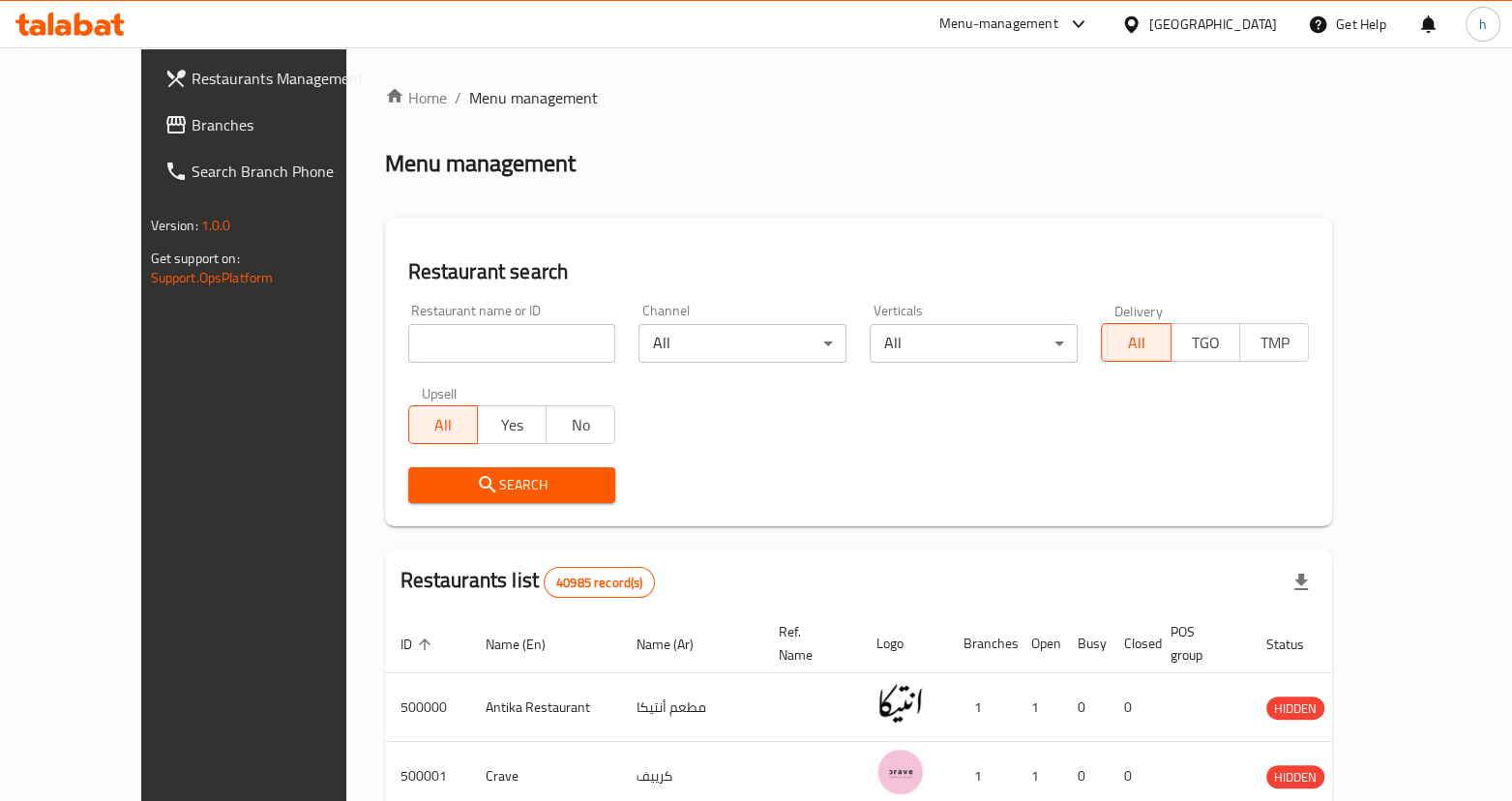
click at [191, 126] on span "Branches" at bounding box center [285, 124] width 187 height 23
